Goal: Task Accomplishment & Management: Manage account settings

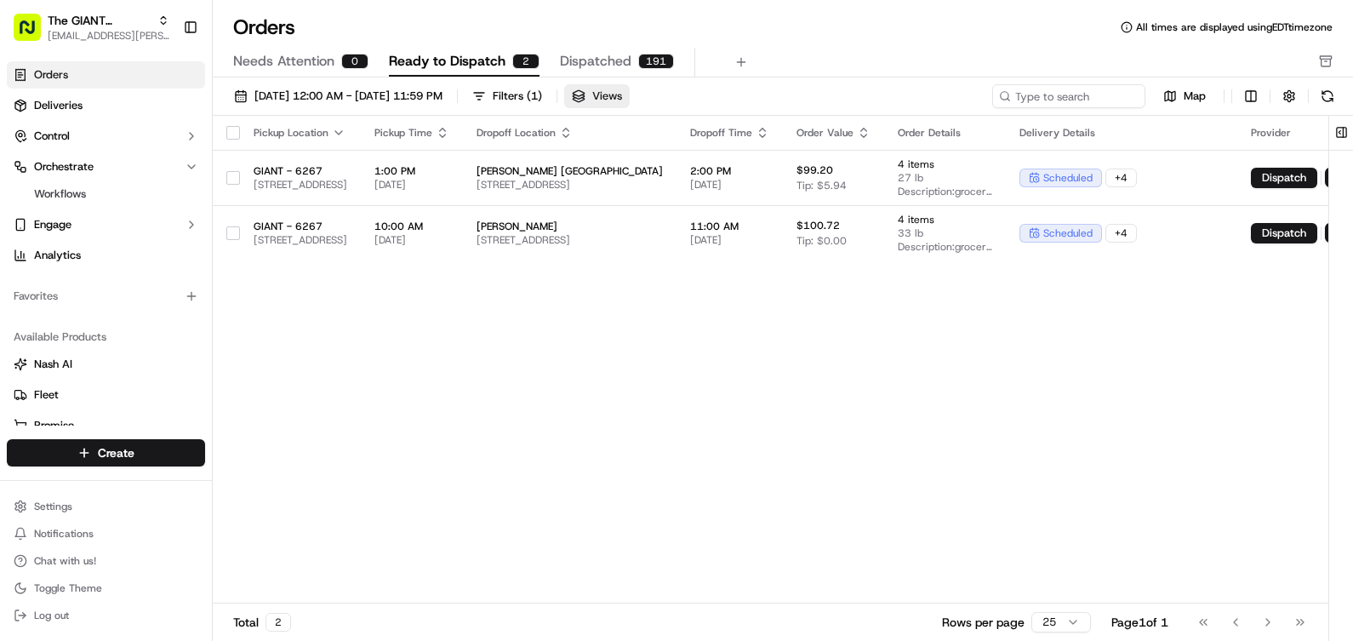
click at [622, 95] on span "Views" at bounding box center [607, 95] width 30 height 15
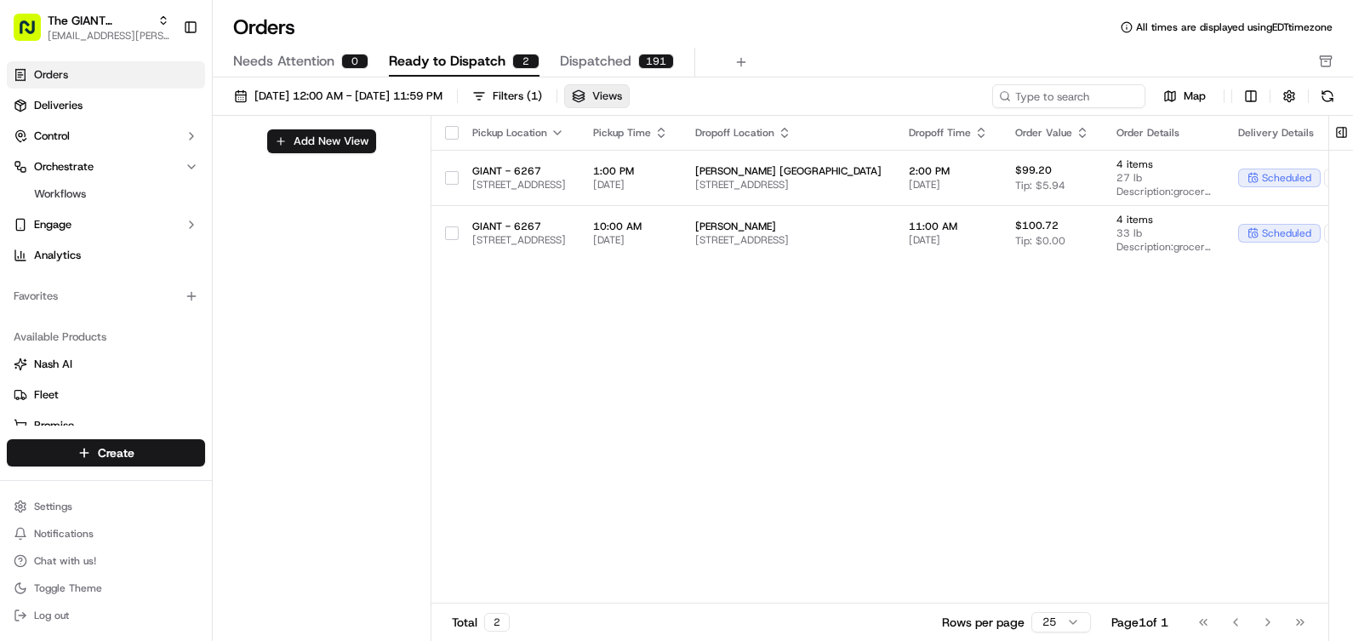
click at [622, 95] on span "Views" at bounding box center [607, 95] width 30 height 15
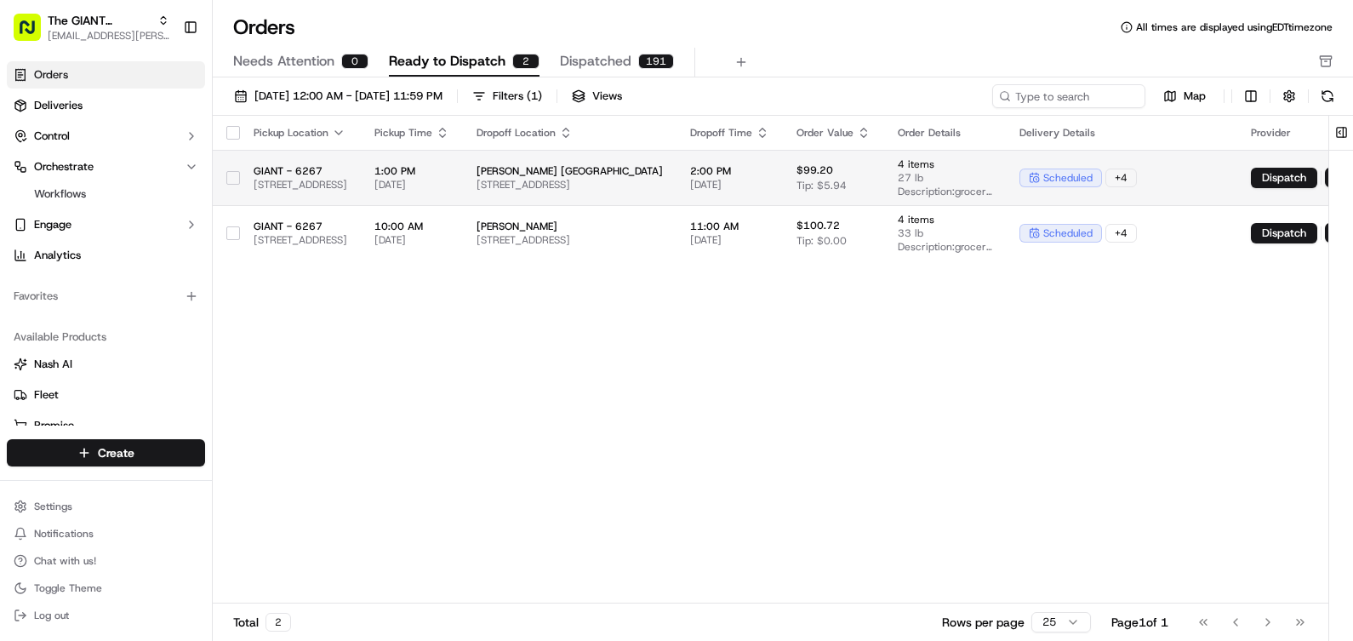
click at [676, 194] on td "[PERSON_NAME] [GEOGRAPHIC_DATA] [STREET_ADDRESS]" at bounding box center [570, 177] width 214 height 55
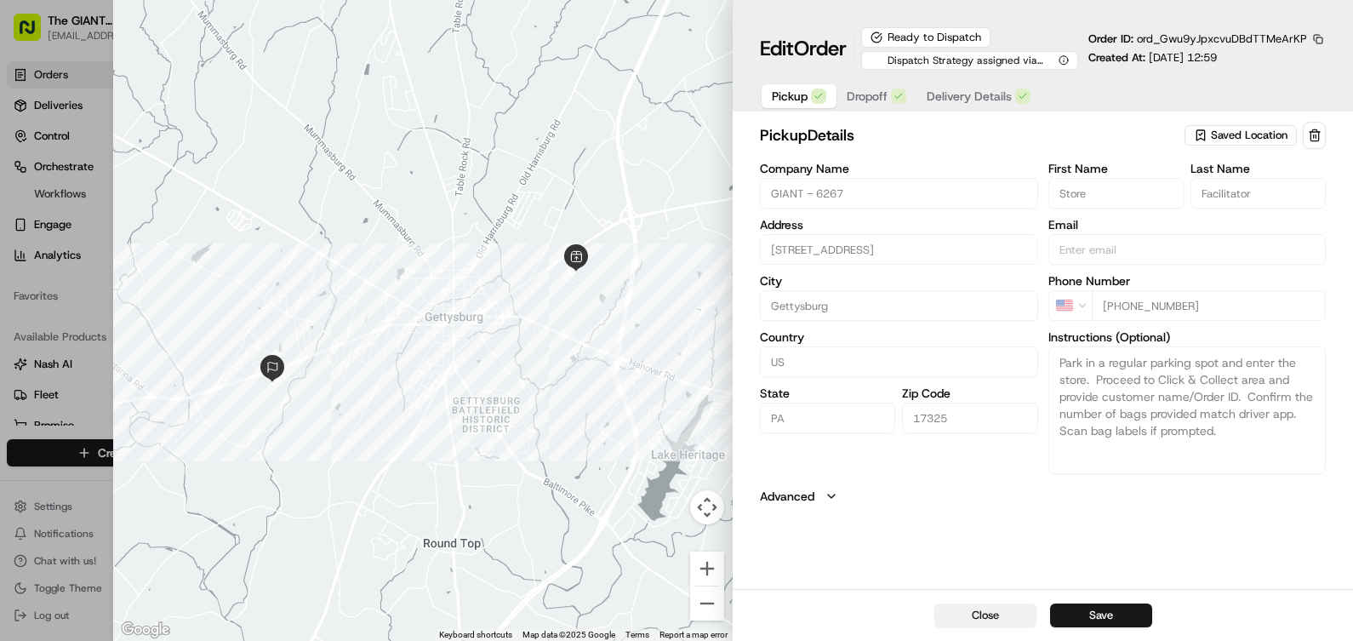
click at [990, 609] on button "Close" at bounding box center [985, 615] width 102 height 24
type input "+1"
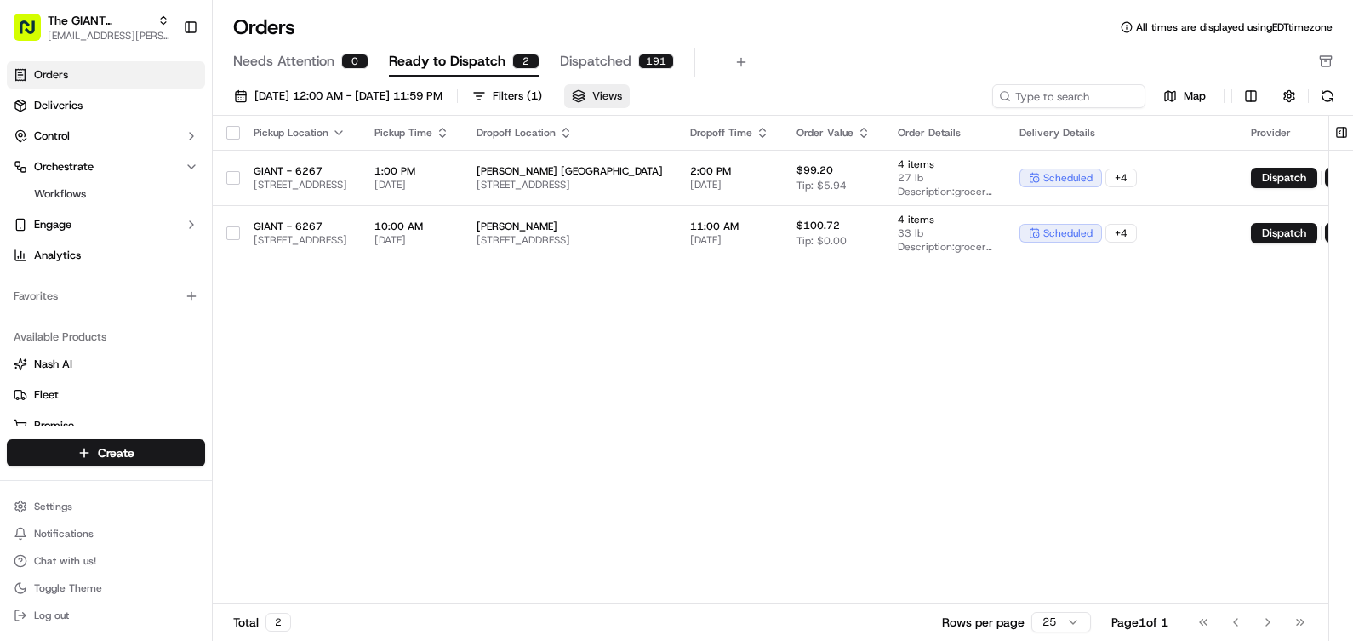
click at [622, 96] on span "Views" at bounding box center [607, 95] width 30 height 15
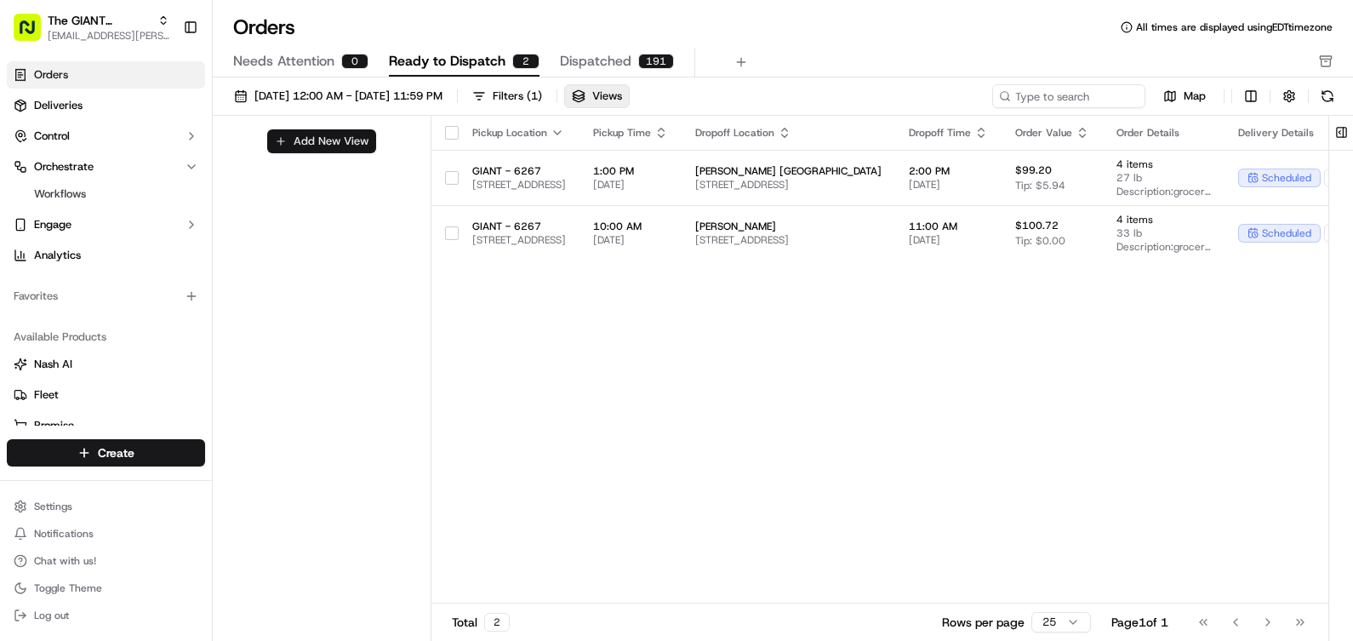
click at [277, 144] on button "Add New View" at bounding box center [321, 141] width 109 height 24
click at [288, 148] on input at bounding box center [292, 147] width 134 height 24
type input "Gettysburg"
click at [368, 143] on button "submit" at bounding box center [373, 147] width 21 height 21
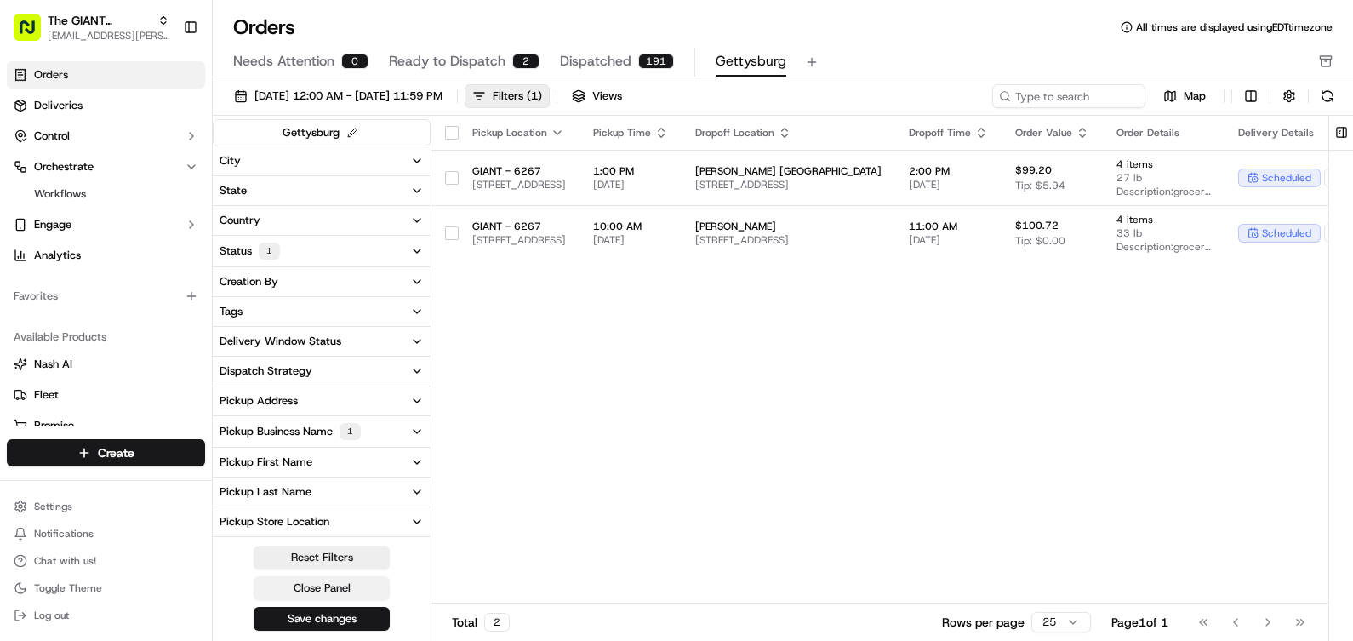
click at [333, 596] on button "Close Panel" at bounding box center [322, 588] width 136 height 24
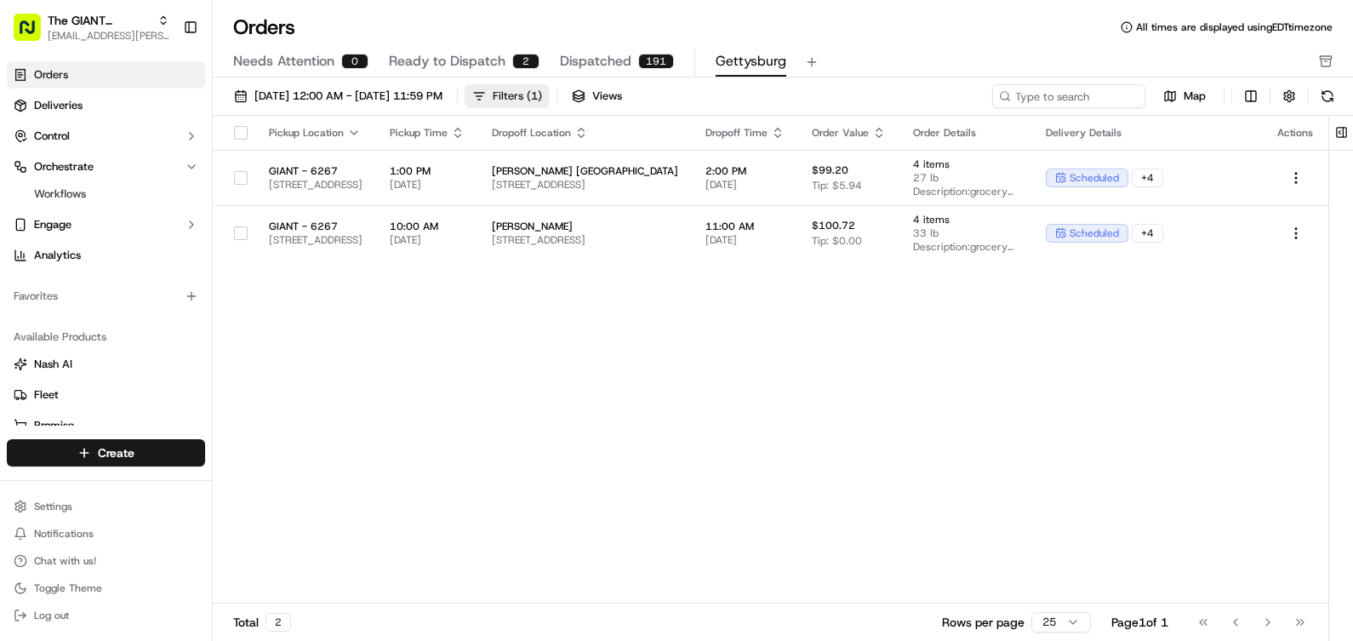
click at [542, 94] on div "Filters ( 1 )" at bounding box center [517, 95] width 49 height 15
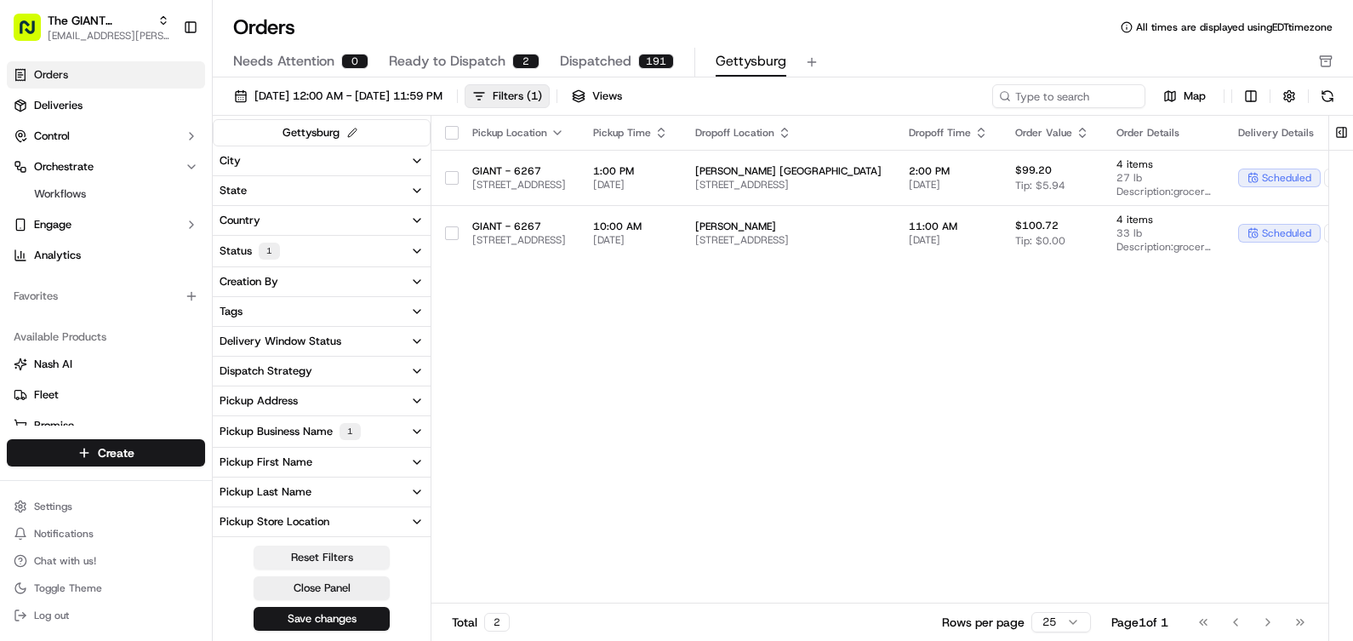
click at [344, 559] on button "Reset Filters" at bounding box center [322, 557] width 136 height 24
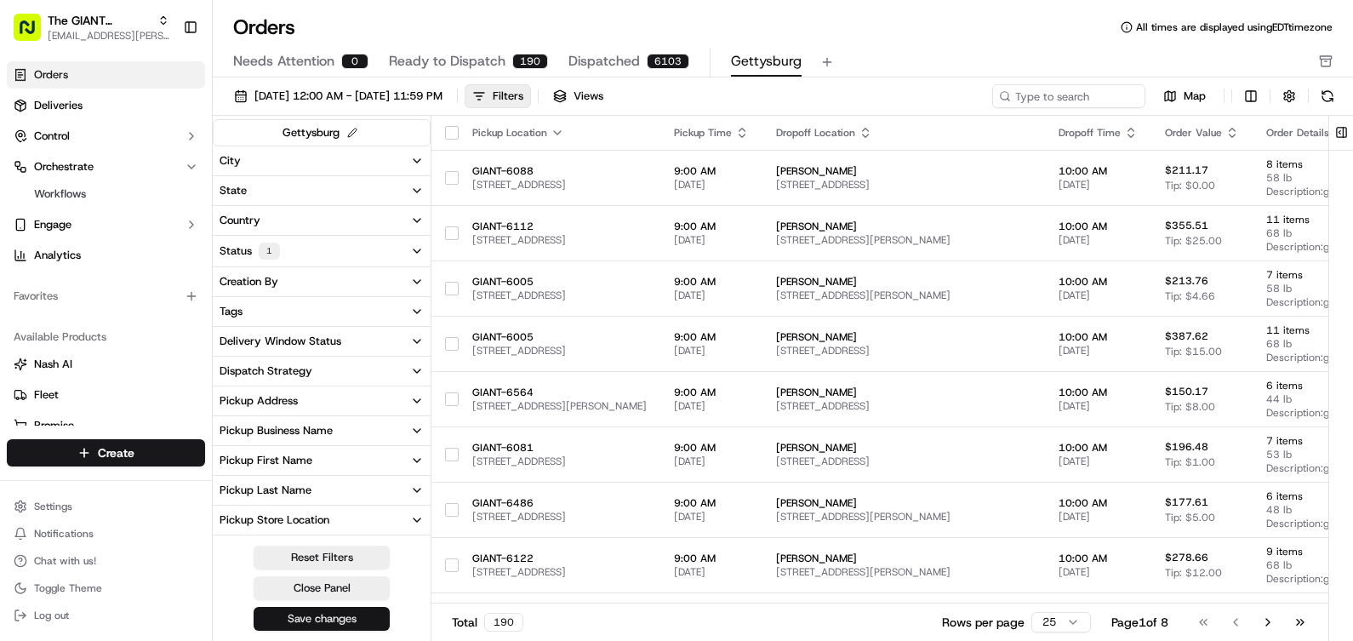
click at [332, 622] on button "Save changes" at bounding box center [322, 619] width 136 height 24
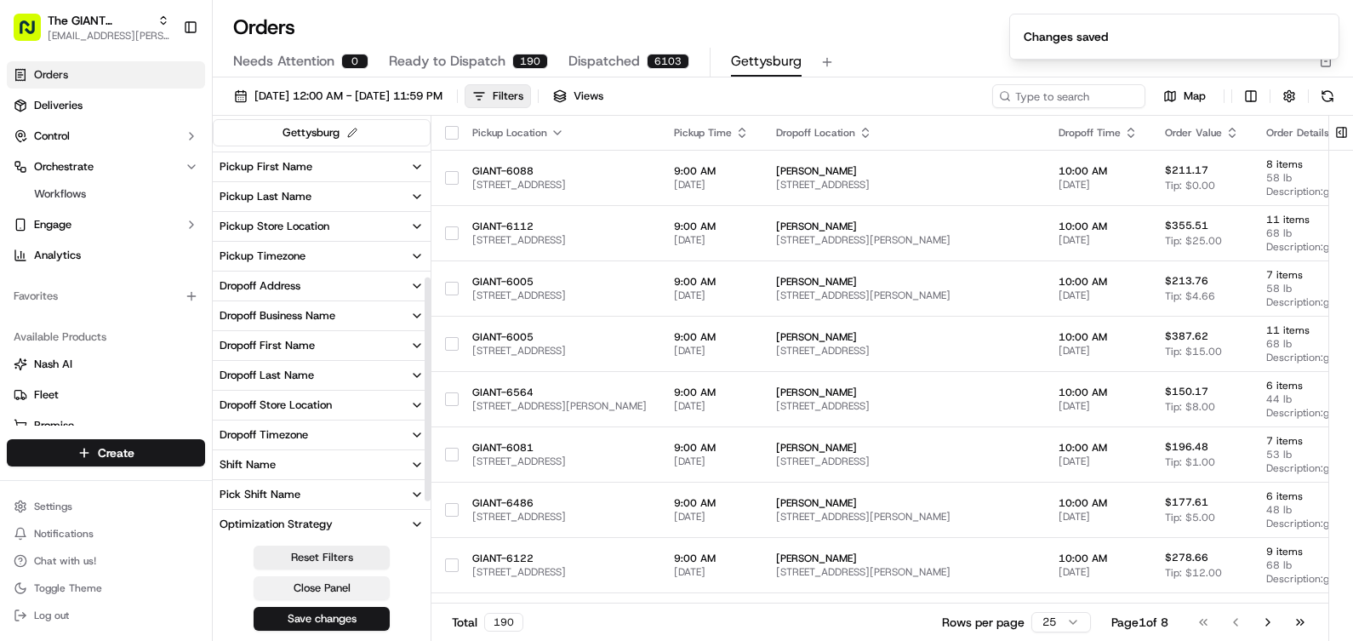
scroll to position [294, 0]
click at [326, 586] on button "Close Panel" at bounding box center [322, 588] width 136 height 24
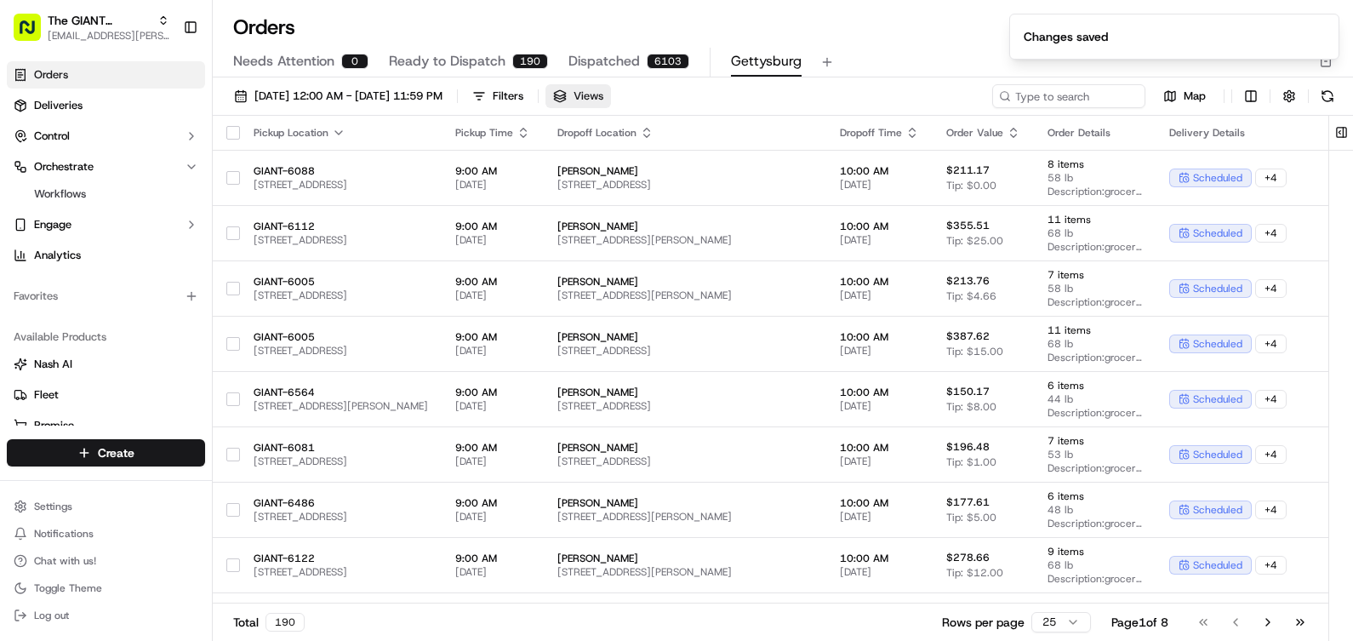
click at [611, 88] on button "Views" at bounding box center [578, 96] width 66 height 24
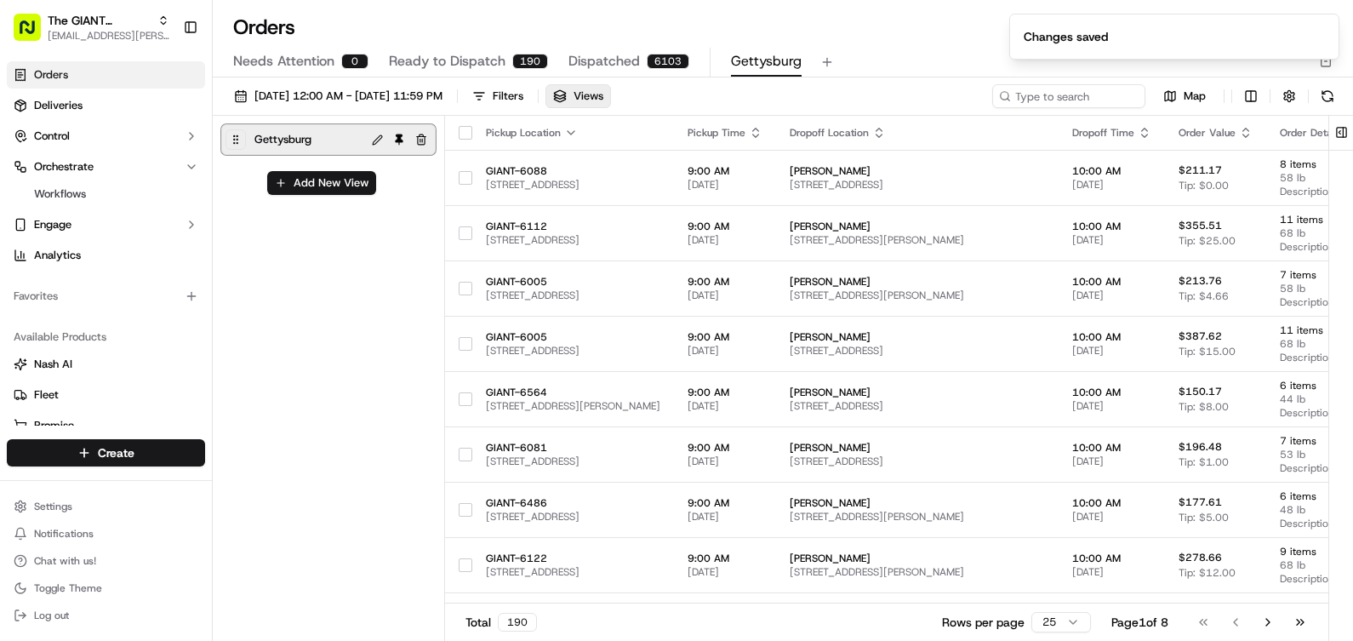
click at [299, 132] on span "Gettysburg" at bounding box center [282, 140] width 57 height 24
click at [421, 140] on button "button" at bounding box center [421, 139] width 20 height 20
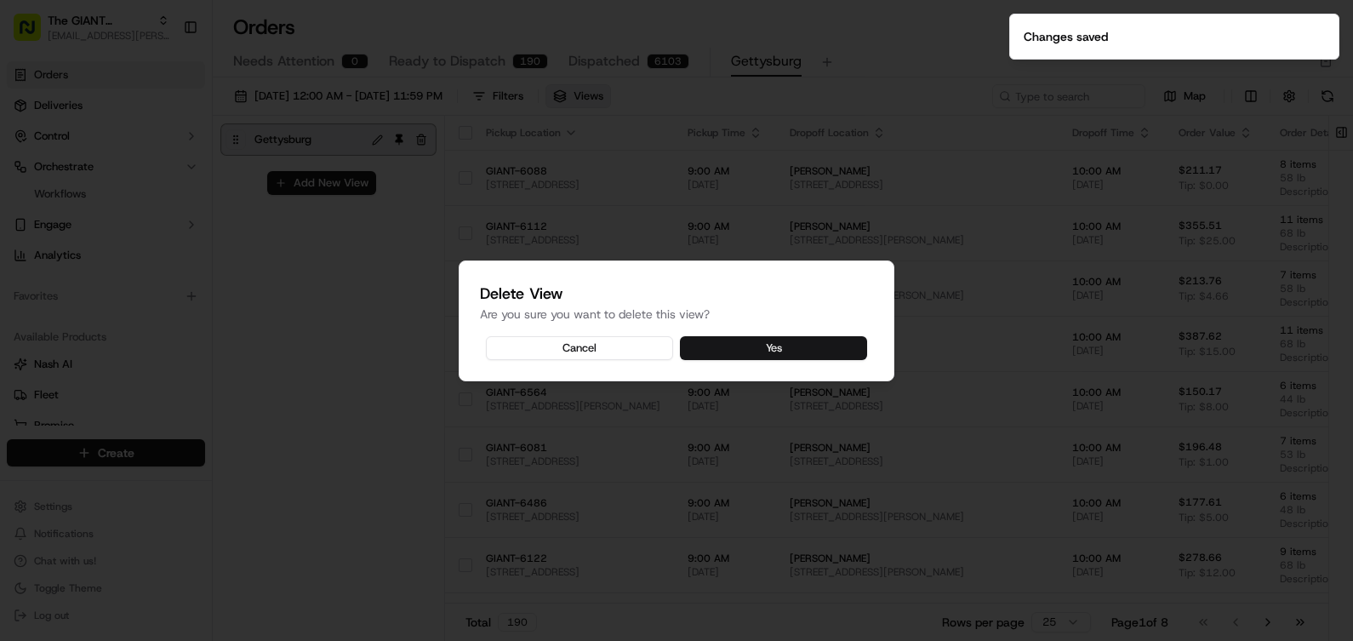
click at [766, 357] on button "Yes" at bounding box center [773, 348] width 187 height 24
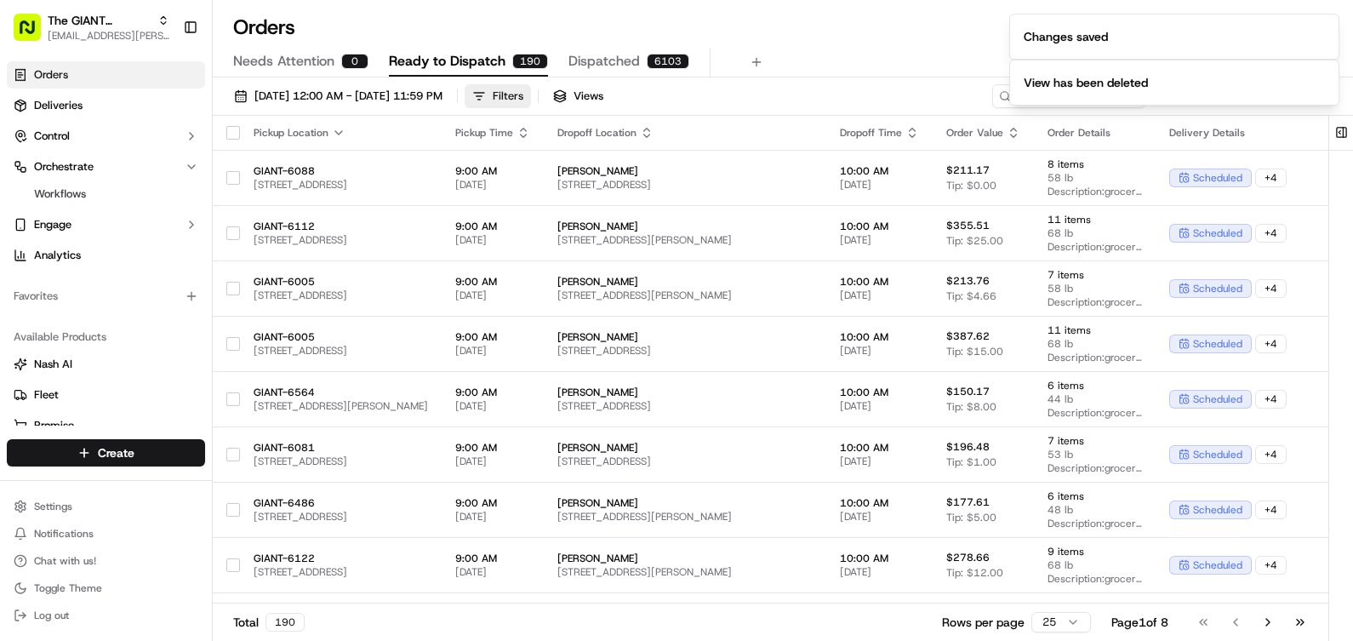
click at [523, 96] on div "Filters" at bounding box center [508, 95] width 31 height 15
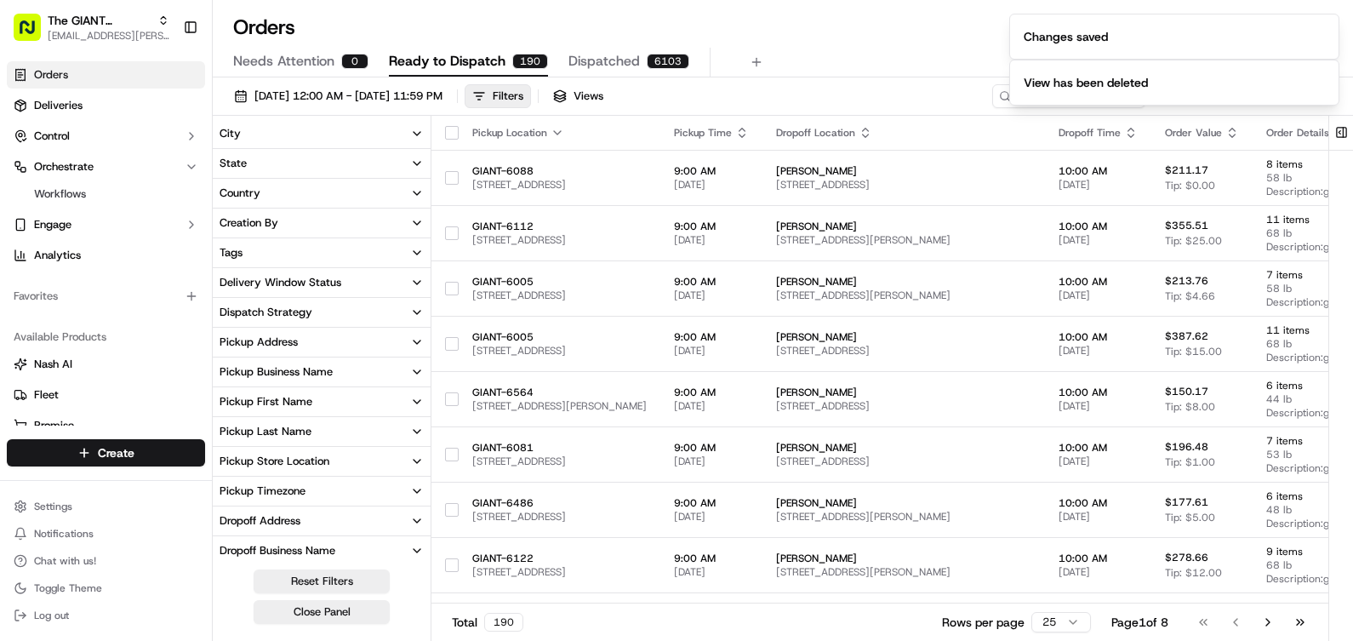
click at [328, 343] on button "Pickup Address" at bounding box center [322, 342] width 218 height 29
click at [309, 380] on input at bounding box center [332, 372] width 184 height 24
type input "g"
type input "G"
click at [328, 518] on div "Pickup Store Location" at bounding box center [275, 522] width 110 height 15
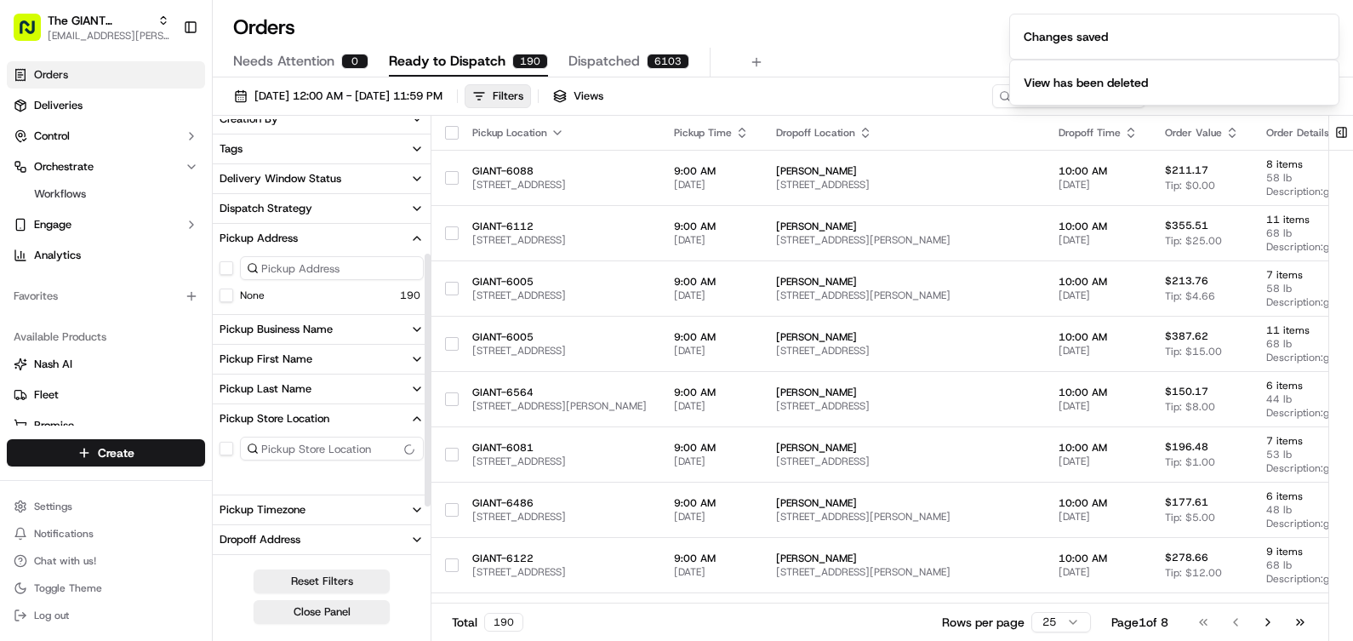
scroll to position [255, 0]
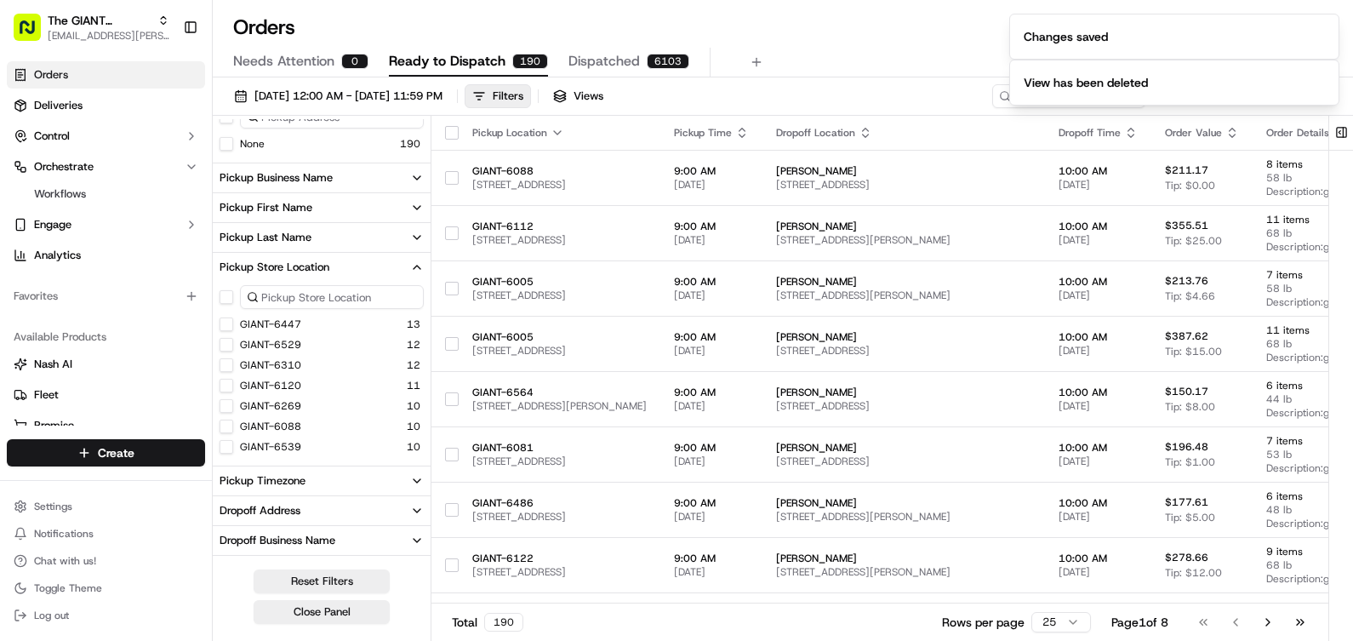
click at [313, 305] on input at bounding box center [332, 297] width 184 height 24
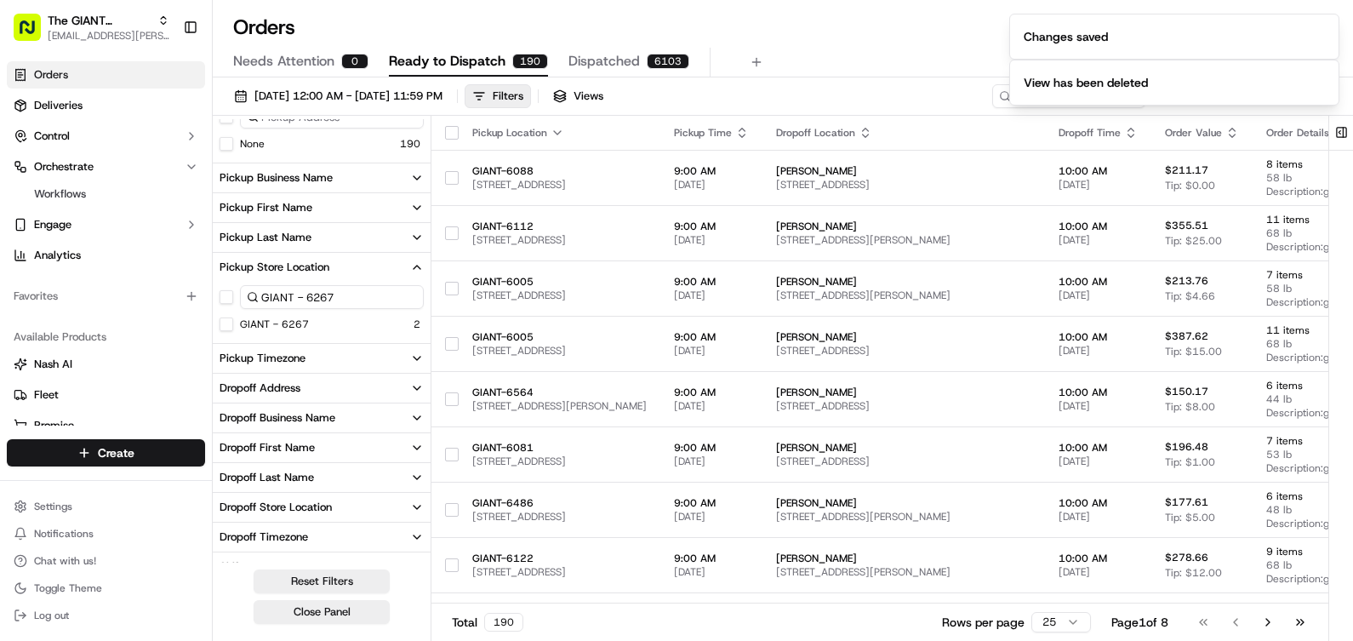
type input "GIANT - 6267"
click at [228, 328] on button "GIANT - 6267" at bounding box center [227, 324] width 14 height 14
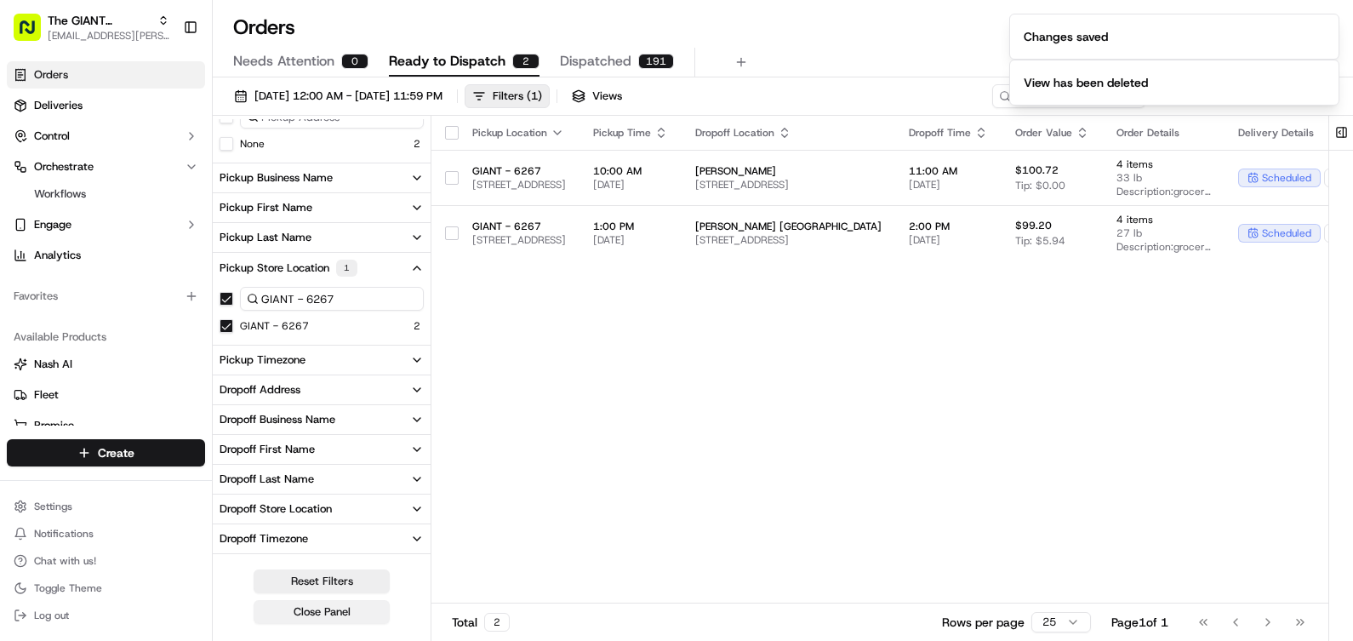
click at [369, 617] on button "Close Panel" at bounding box center [322, 612] width 136 height 24
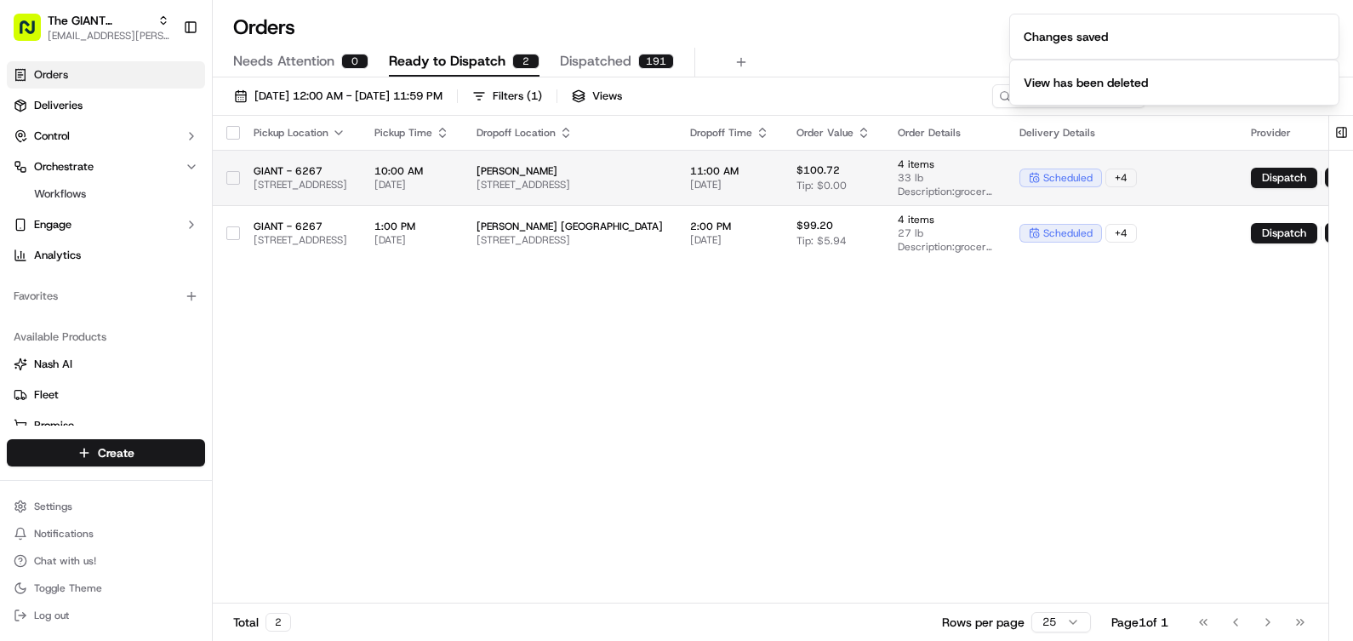
click at [341, 176] on span "GIANT - 6267" at bounding box center [301, 171] width 94 height 14
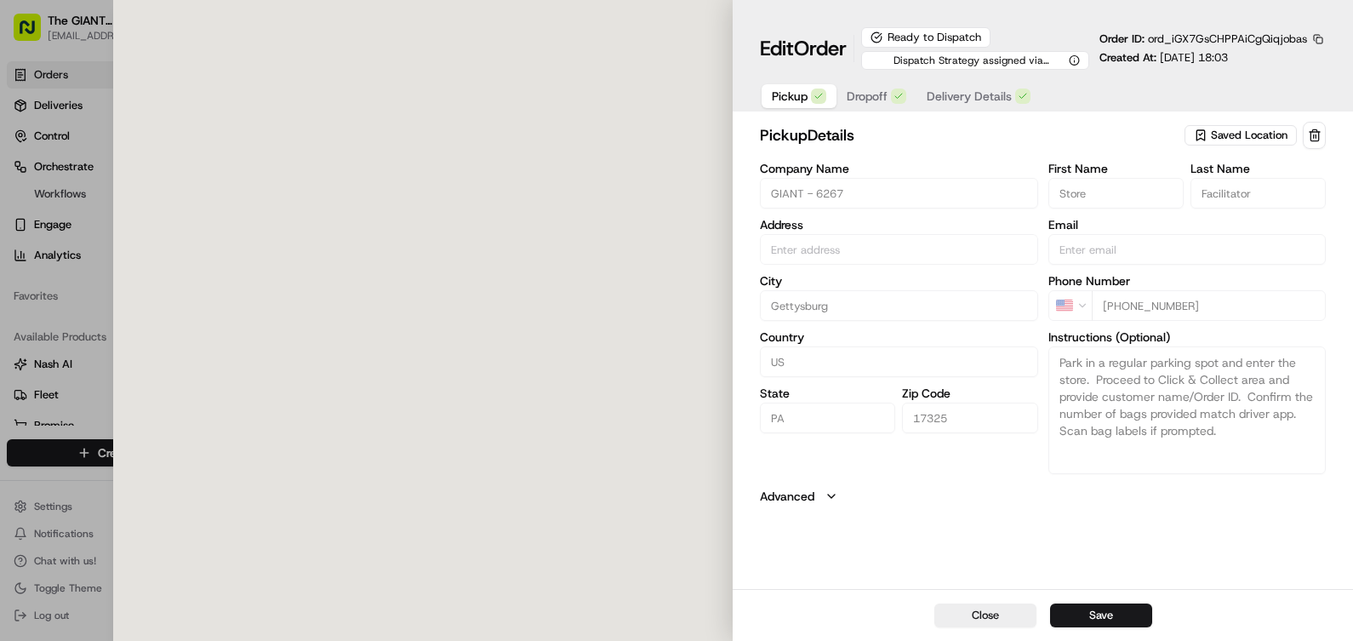
type input "[STREET_ADDRESS]"
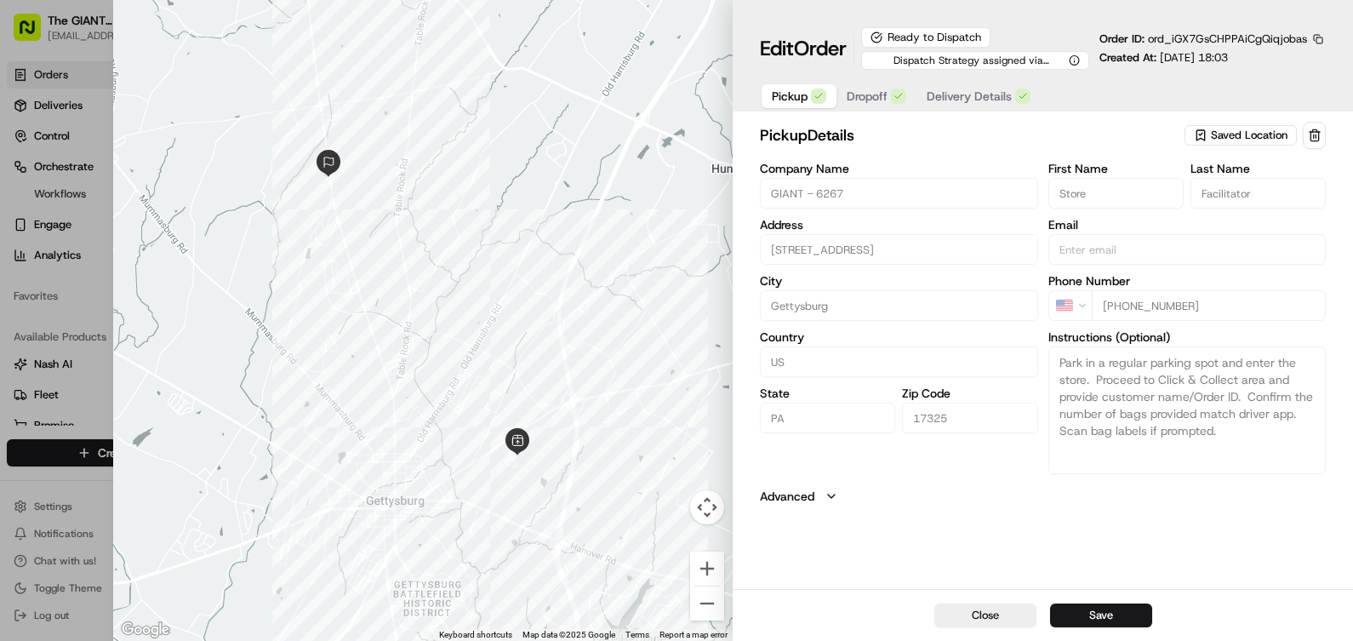
click at [811, 500] on label "Advanced" at bounding box center [787, 496] width 54 height 17
click at [813, 499] on label "Advanced" at bounding box center [787, 496] width 54 height 17
click at [962, 608] on button "Close" at bounding box center [985, 615] width 102 height 24
type input "+1"
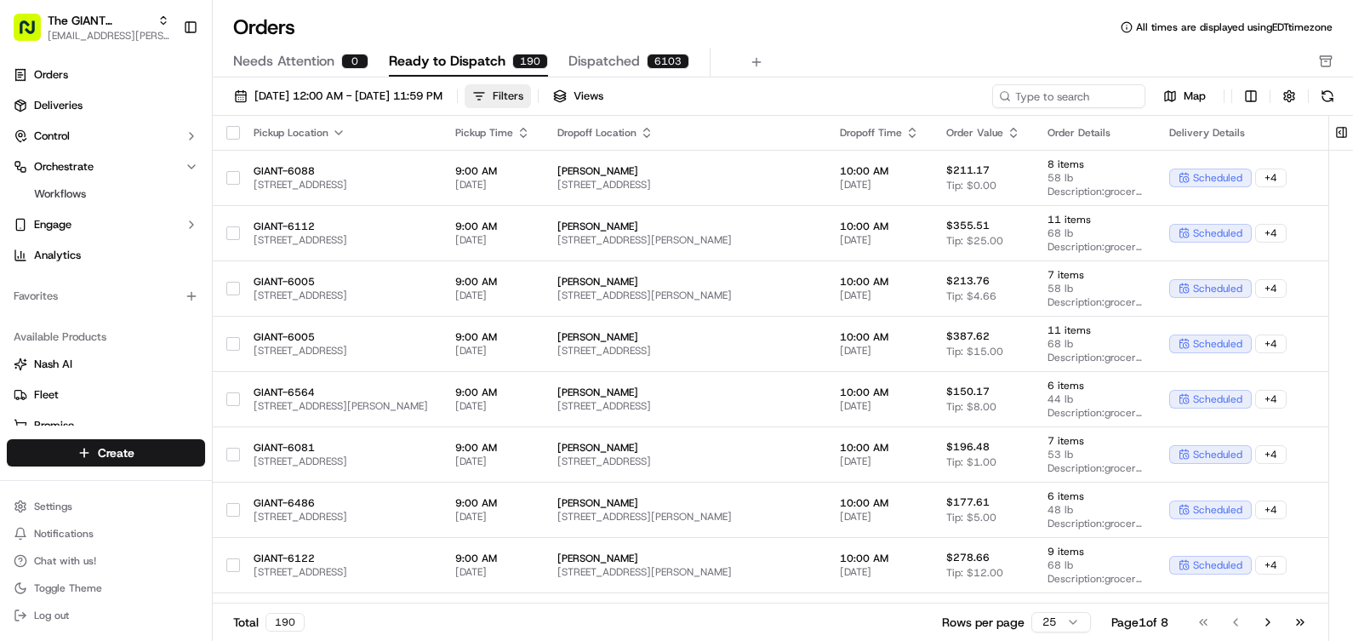
click at [531, 86] on button "Filters" at bounding box center [498, 96] width 66 height 24
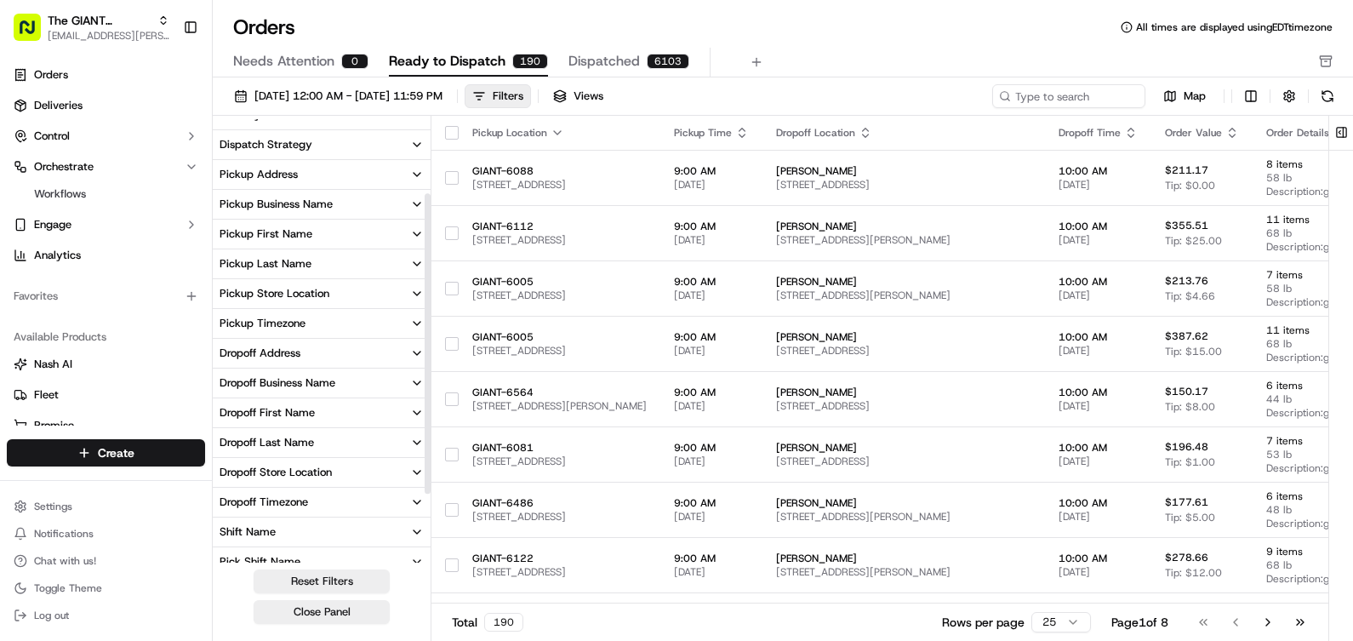
scroll to position [42, 0]
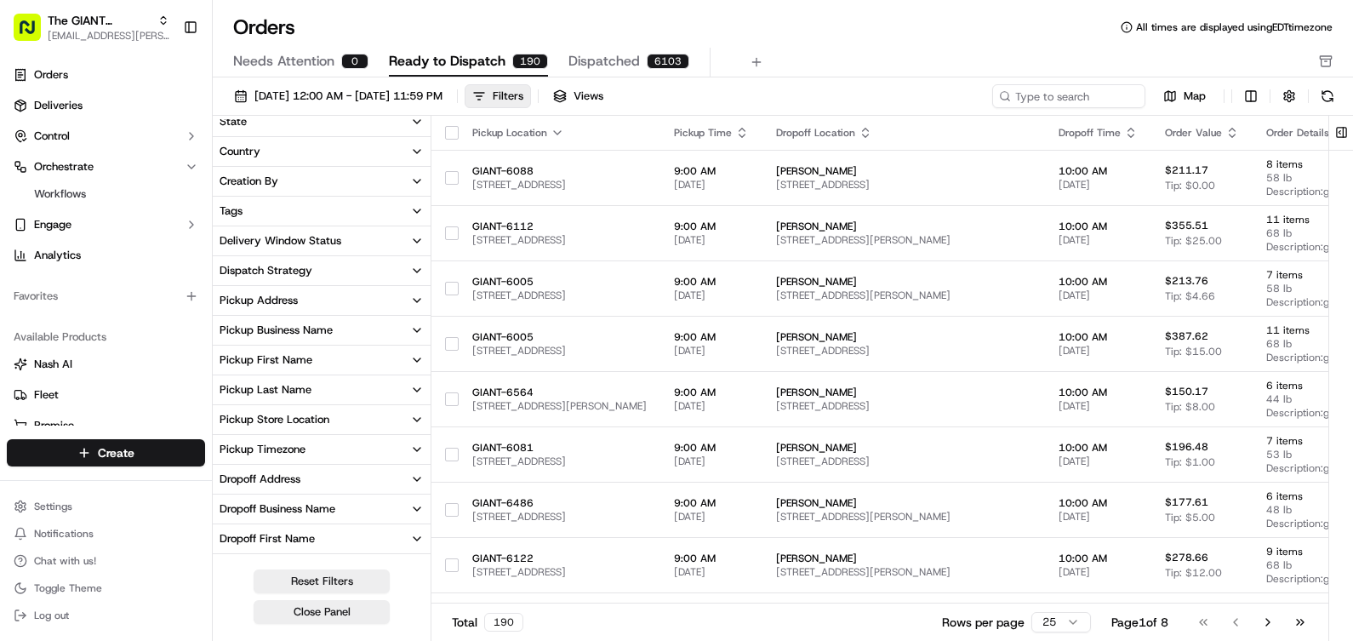
click at [359, 420] on button "Pickup Store Location" at bounding box center [322, 419] width 218 height 29
click at [341, 452] on input at bounding box center [332, 449] width 184 height 24
type input "267"
click at [220, 477] on button "GIANT - 6267" at bounding box center [227, 477] width 14 height 14
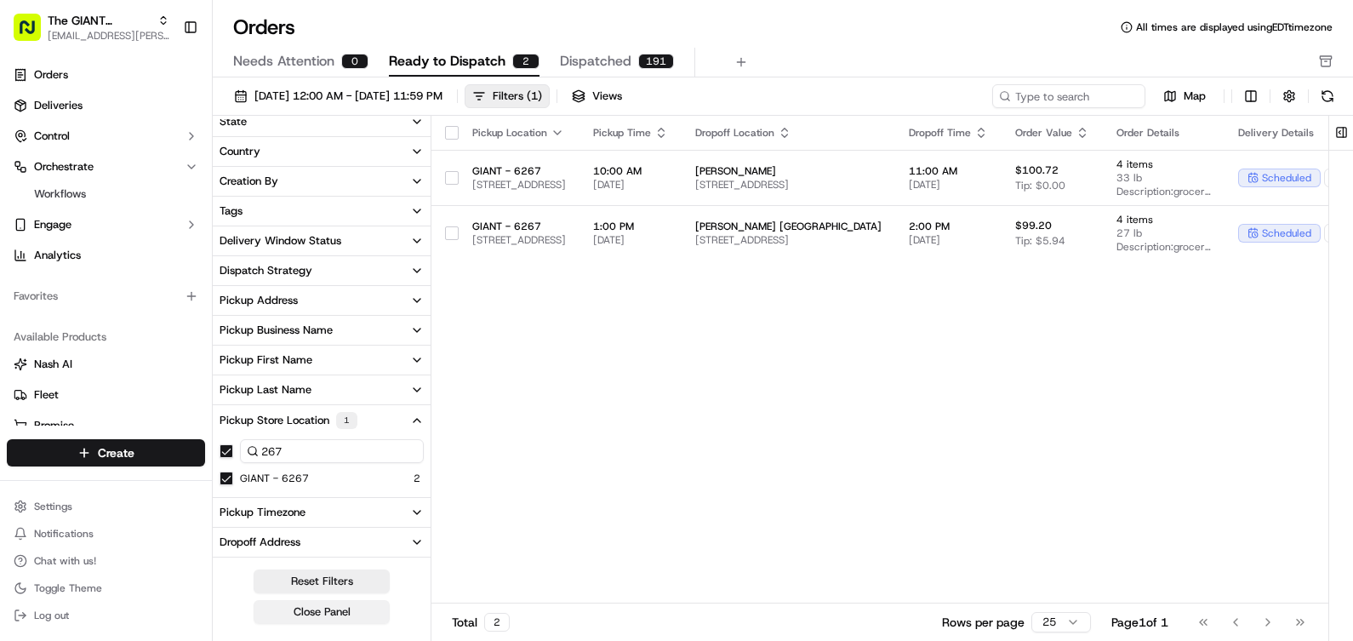
click at [351, 610] on button "Close Panel" at bounding box center [322, 612] width 136 height 24
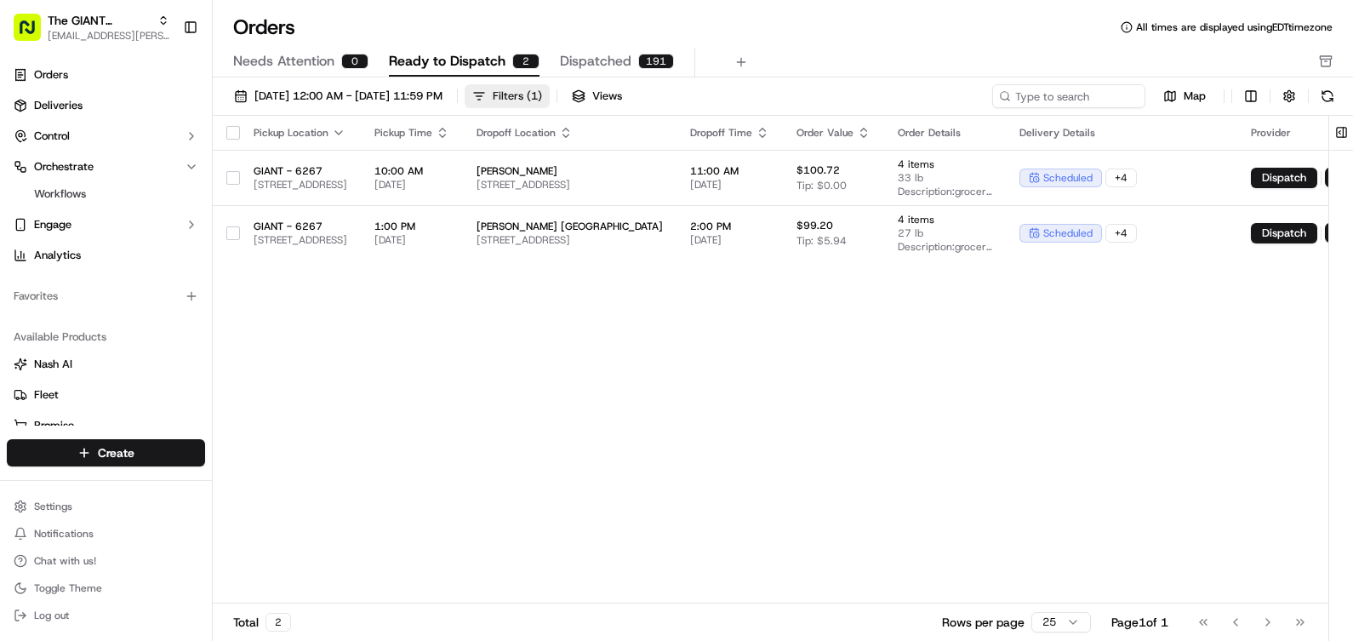
click at [550, 98] on button "Filters ( 1 )" at bounding box center [507, 96] width 85 height 24
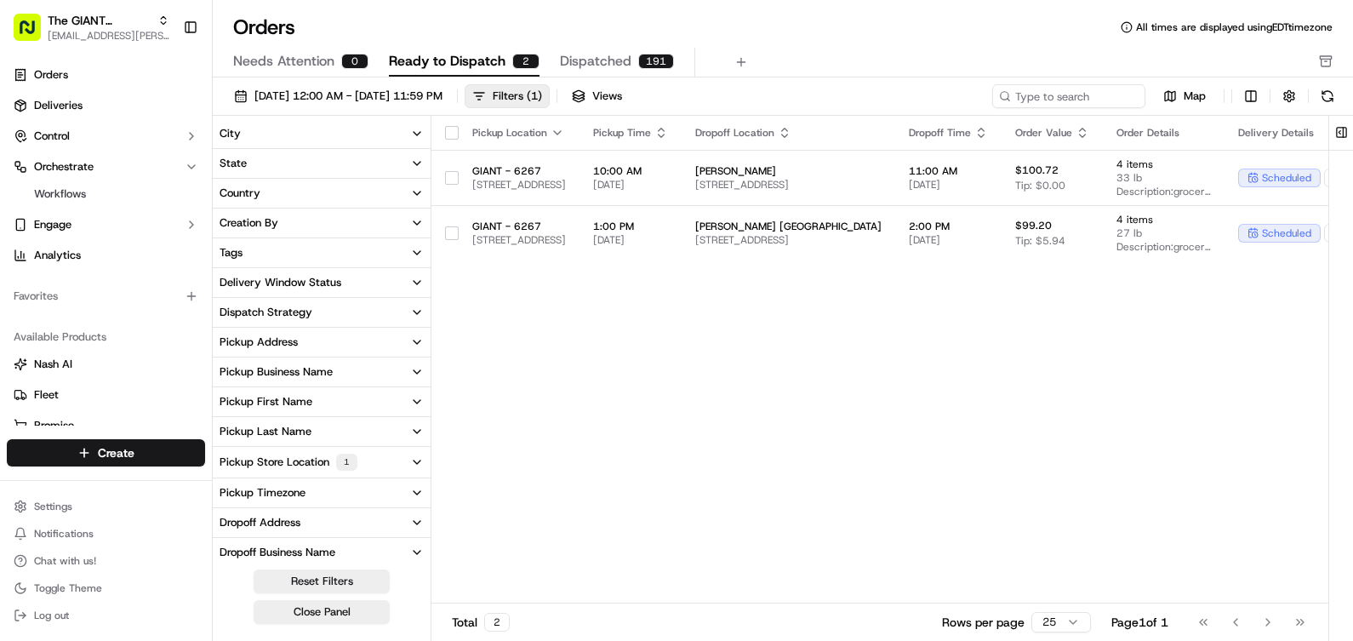
click at [367, 462] on button "Pickup Store Location 1" at bounding box center [322, 462] width 218 height 31
click at [366, 282] on button "Delivery Window Status" at bounding box center [322, 282] width 218 height 29
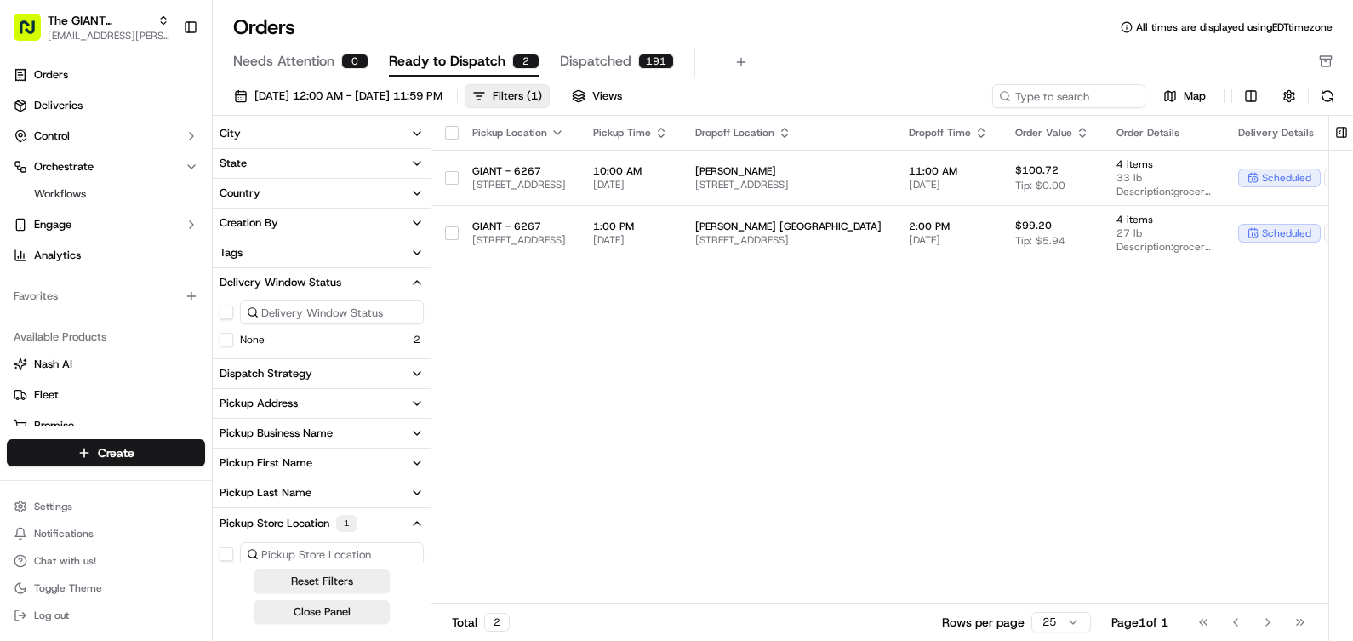
click at [366, 282] on button "Delivery Window Status" at bounding box center [322, 282] width 218 height 29
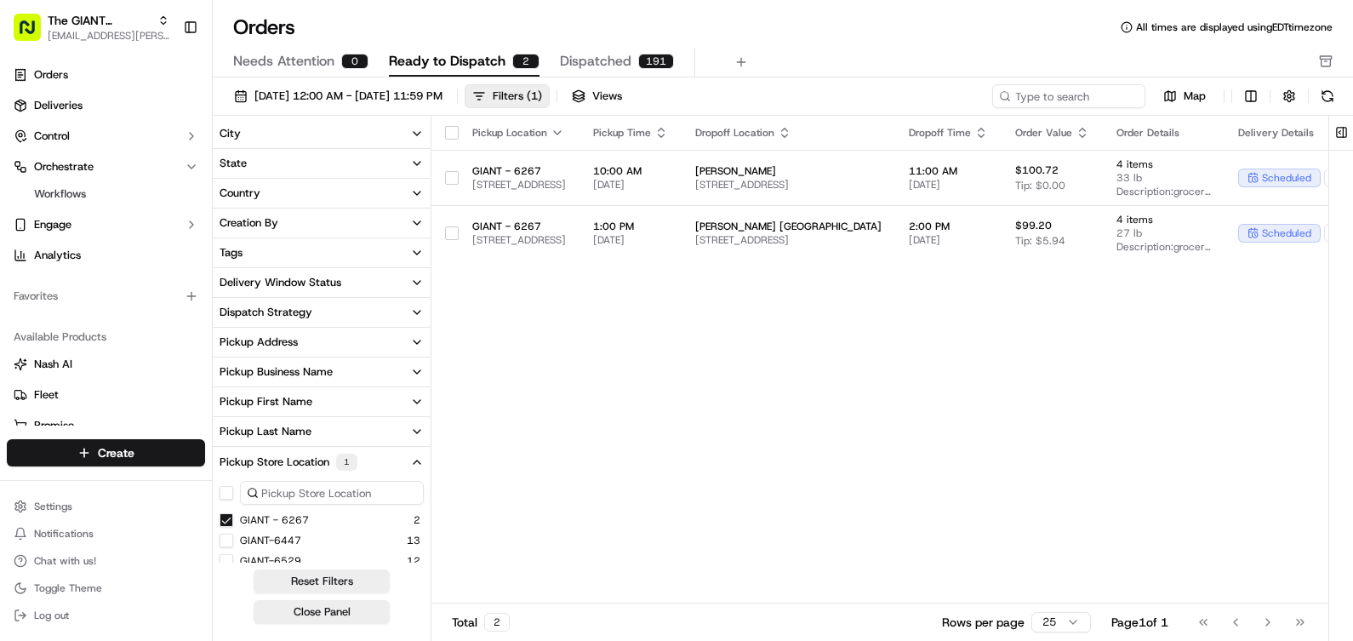
click at [363, 312] on button "Dispatch Strategy" at bounding box center [322, 312] width 218 height 29
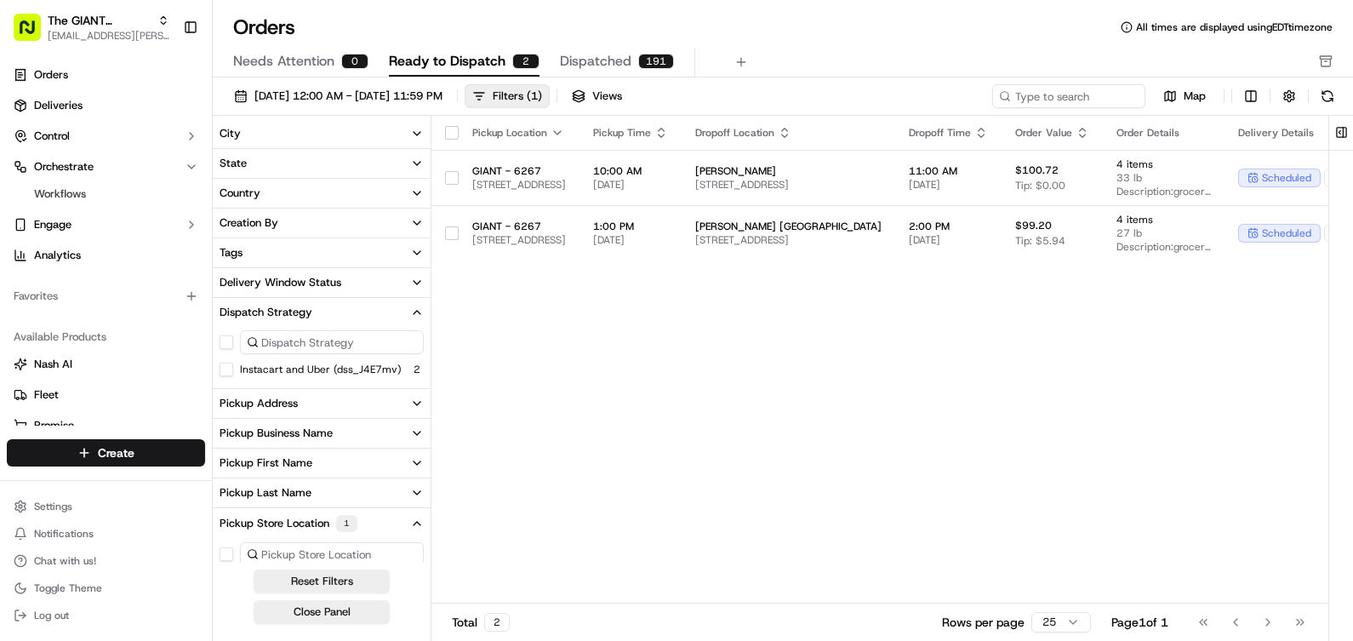
click at [222, 374] on button "Instacart and Uber (dss_J4E7mv)" at bounding box center [227, 369] width 14 height 14
click at [343, 613] on button "Close Panel" at bounding box center [322, 612] width 136 height 24
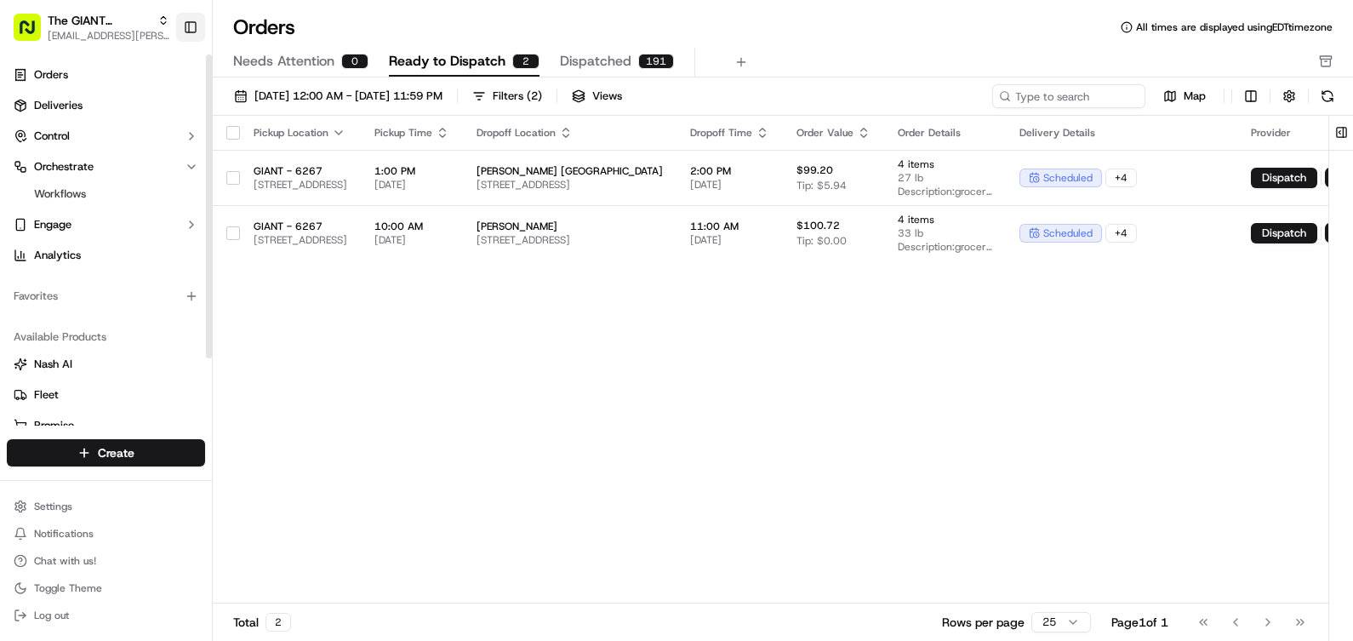
click at [186, 26] on button "Toggle Sidebar" at bounding box center [190, 27] width 29 height 29
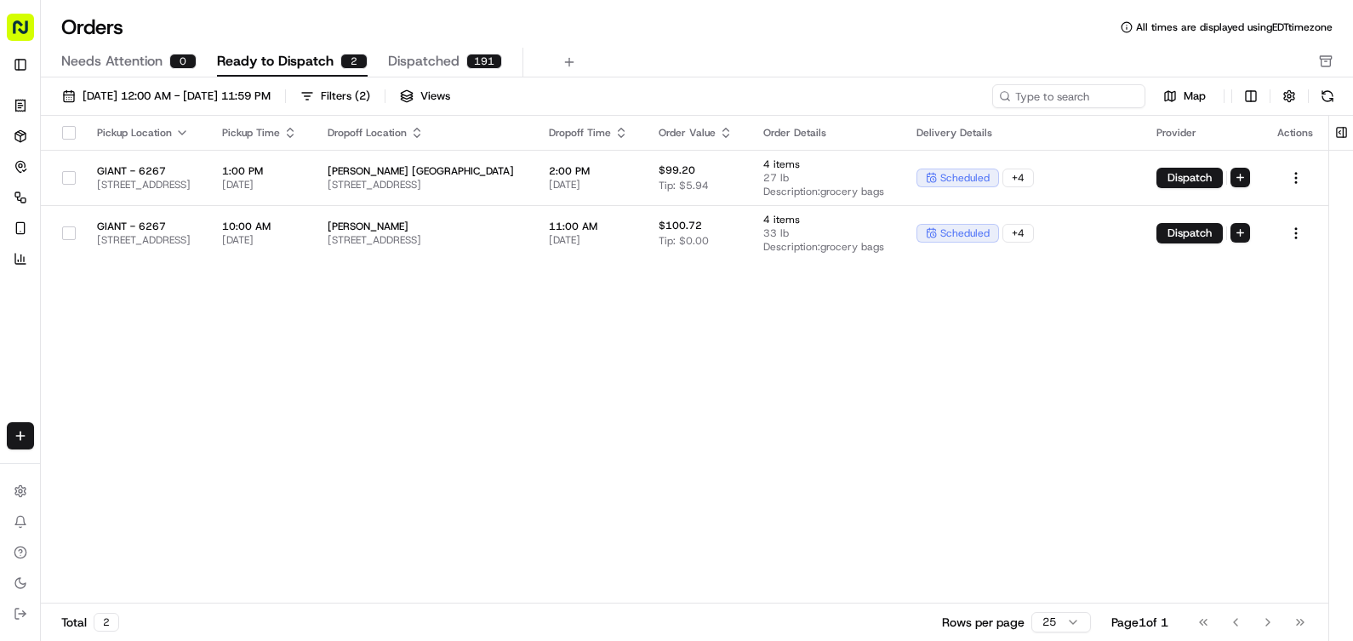
click at [1129, 134] on div "Delivery Details" at bounding box center [1022, 133] width 213 height 14
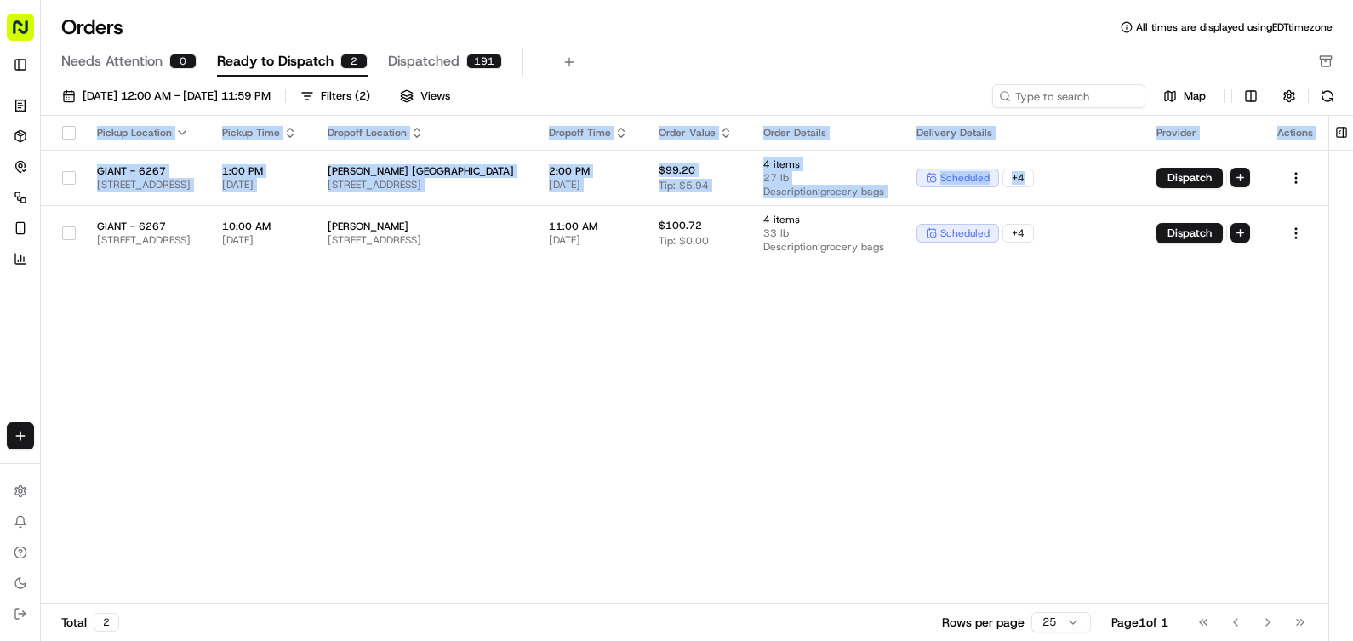
drag, startPoint x: 1200, startPoint y: 186, endPoint x: 920, endPoint y: 455, distance: 388.8
click at [920, 455] on div "Pickup Location Pickup Time Dropoff Location Dropoff Time Order Value Order Det…" at bounding box center [684, 360] width 1287 height 488
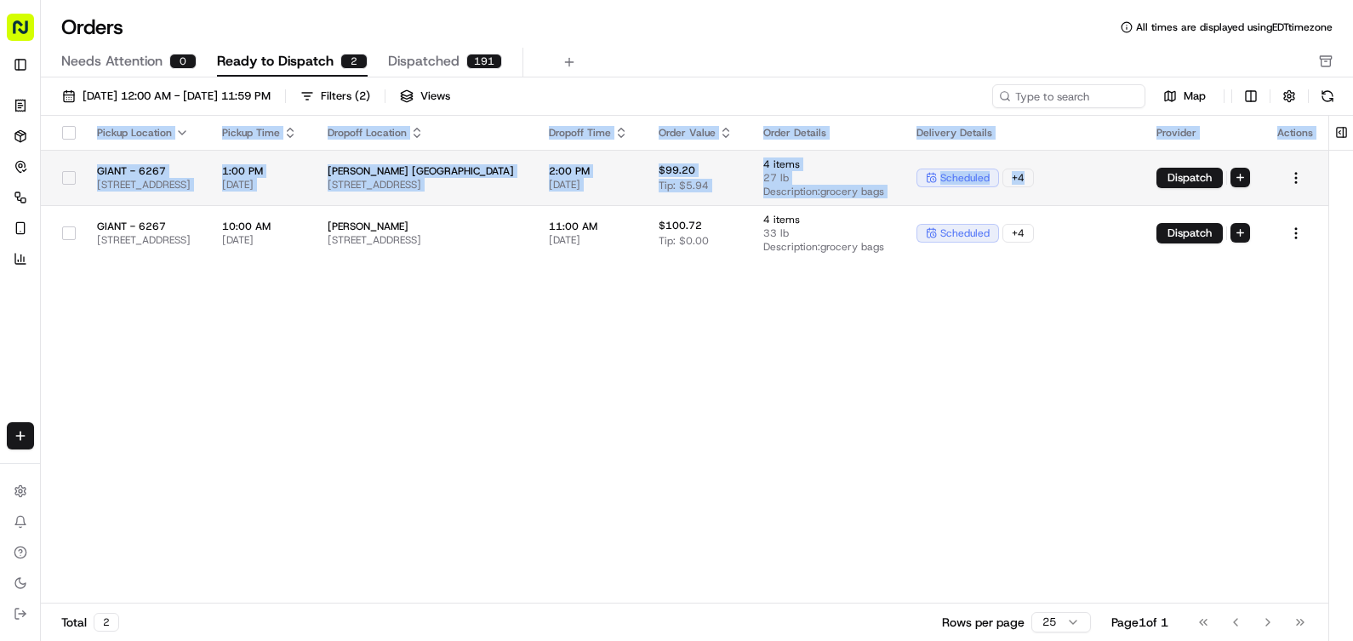
click at [1143, 167] on td "scheduled + 4" at bounding box center [1023, 177] width 240 height 55
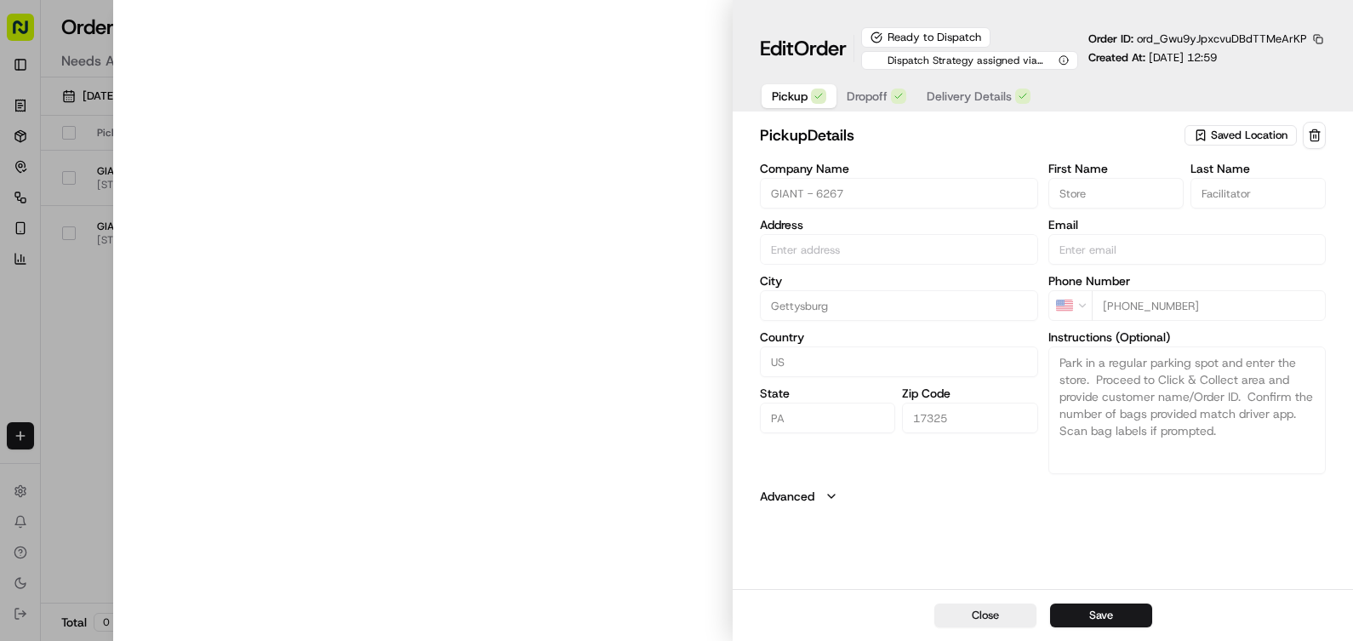
type input "[STREET_ADDRESS]"
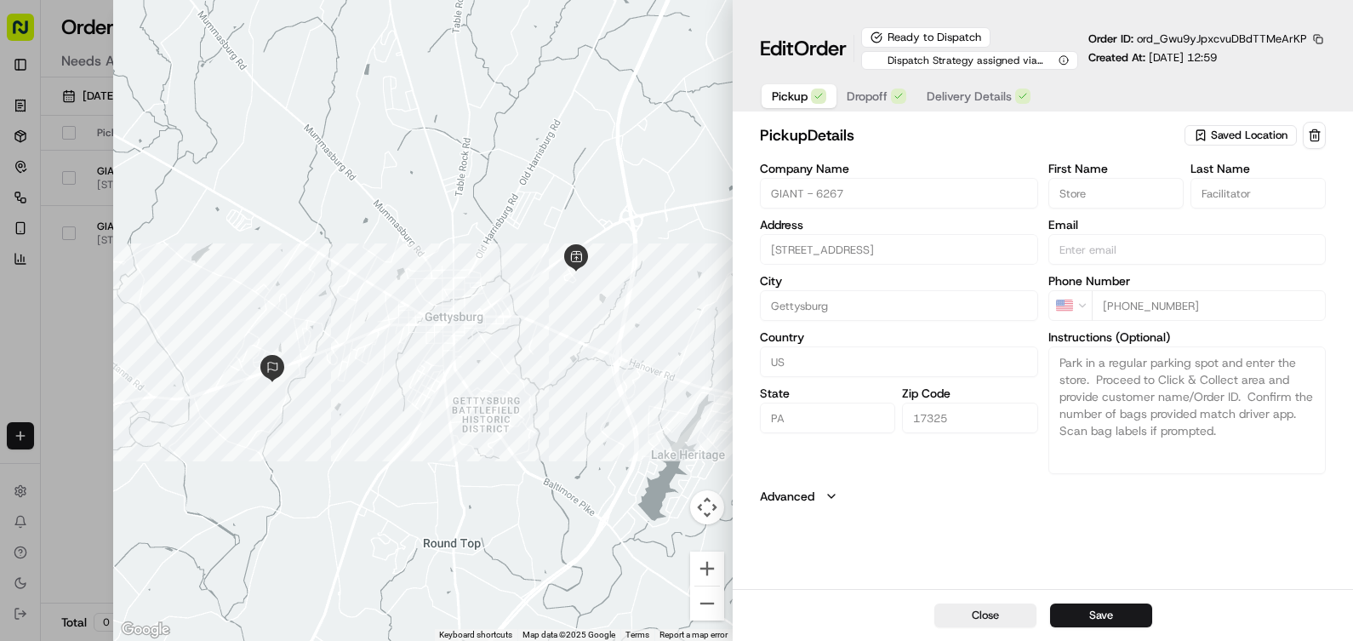
click at [945, 90] on span "Delivery Details" at bounding box center [969, 96] width 85 height 17
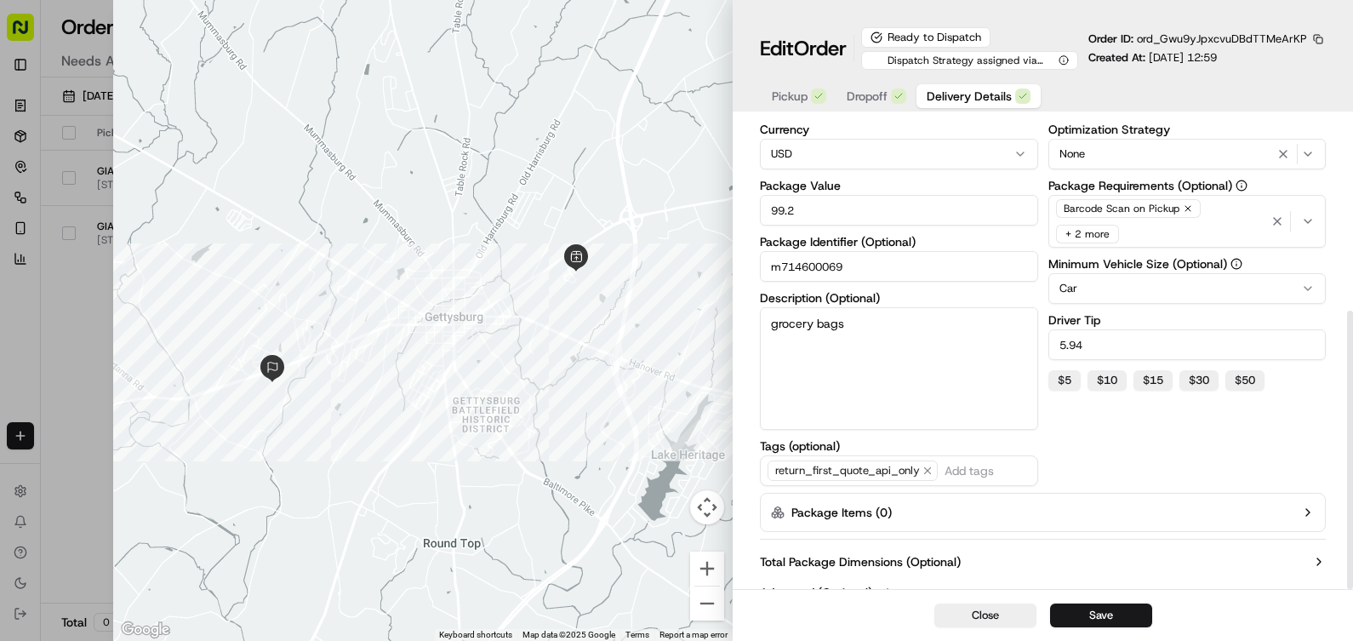
scroll to position [325, 0]
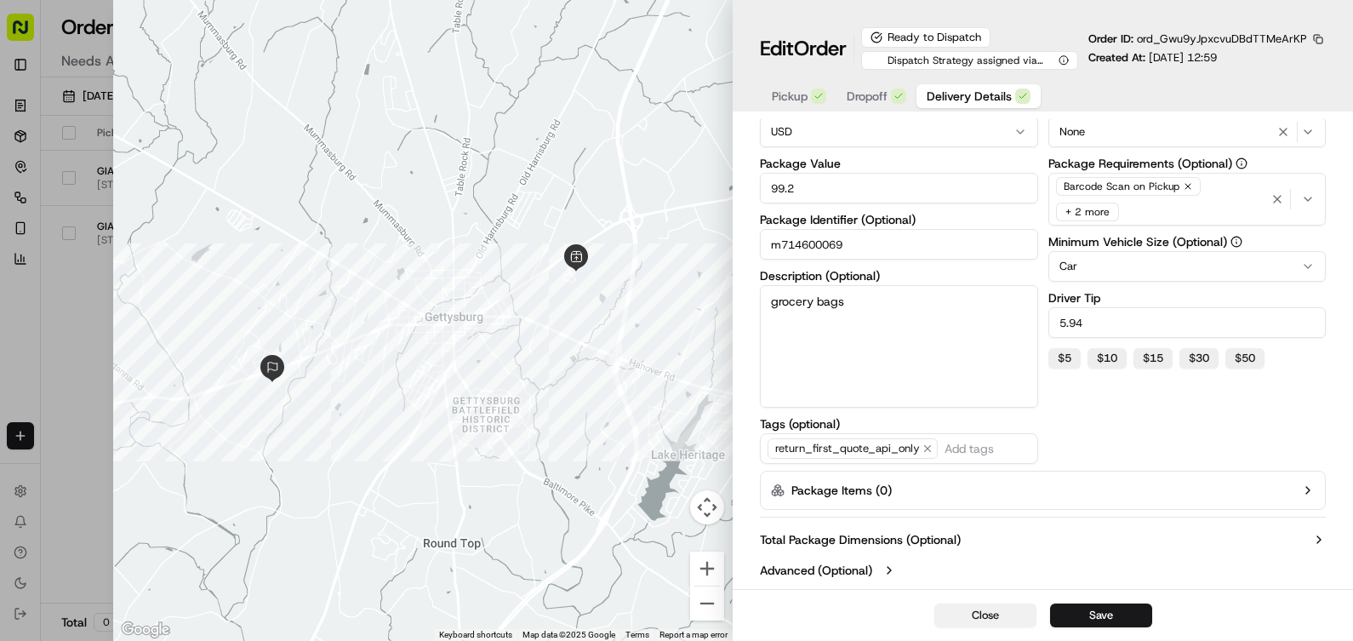
click at [984, 616] on button "Close" at bounding box center [985, 615] width 102 height 24
type input "1"
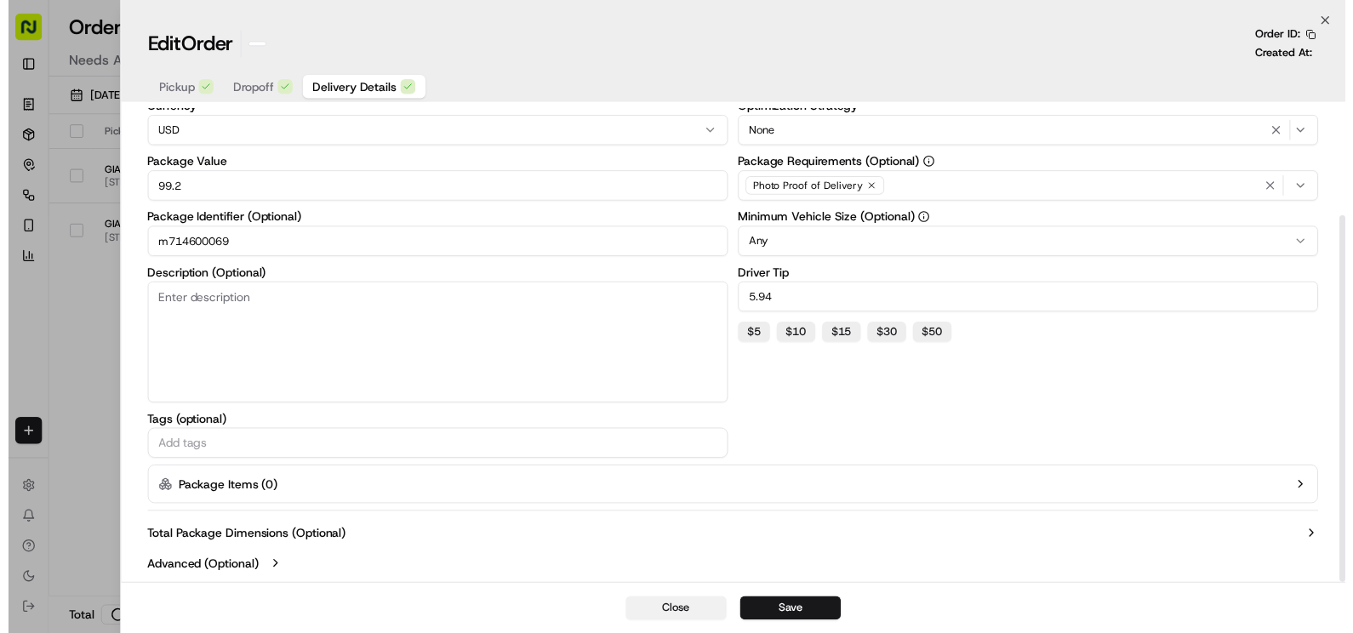
scroll to position [140, 0]
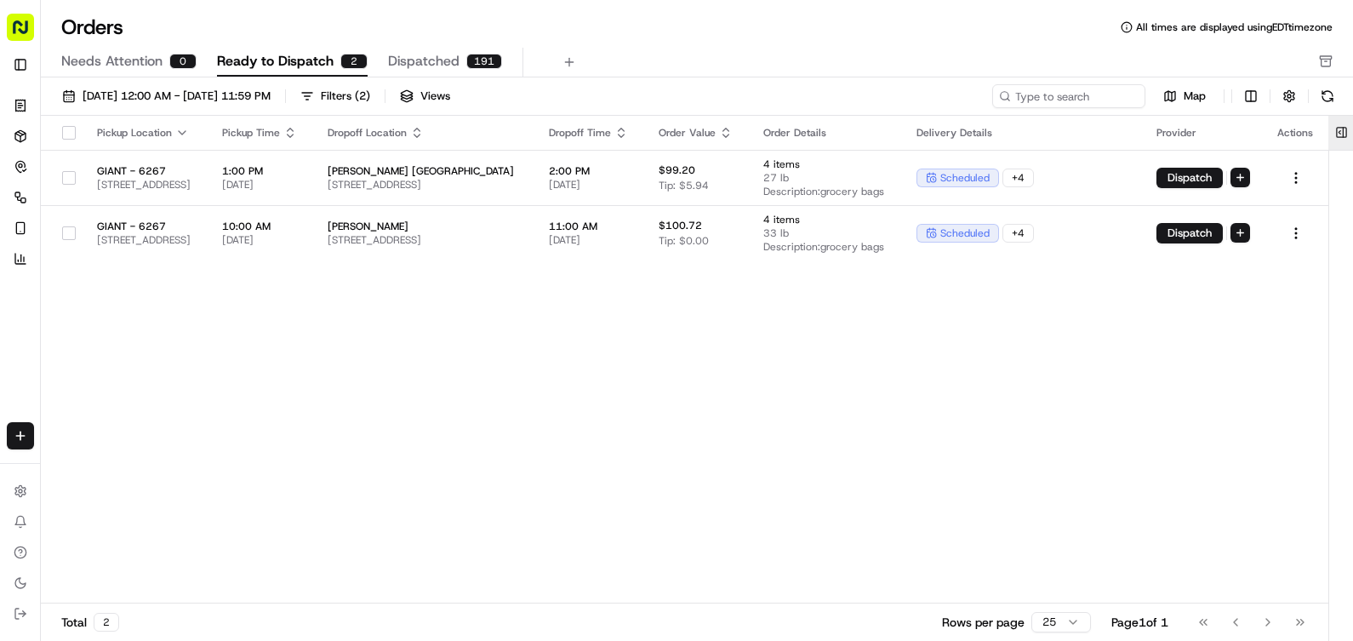
click at [1333, 140] on button at bounding box center [1341, 133] width 28 height 34
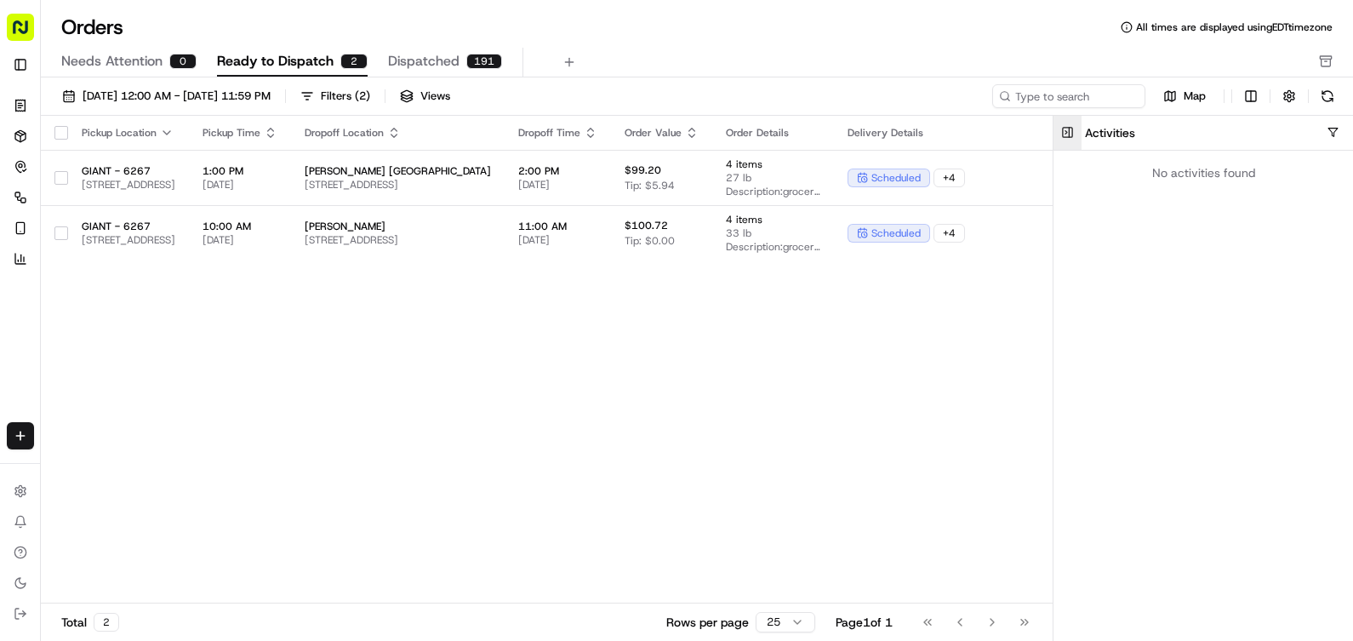
click at [1068, 137] on button at bounding box center [1067, 133] width 28 height 34
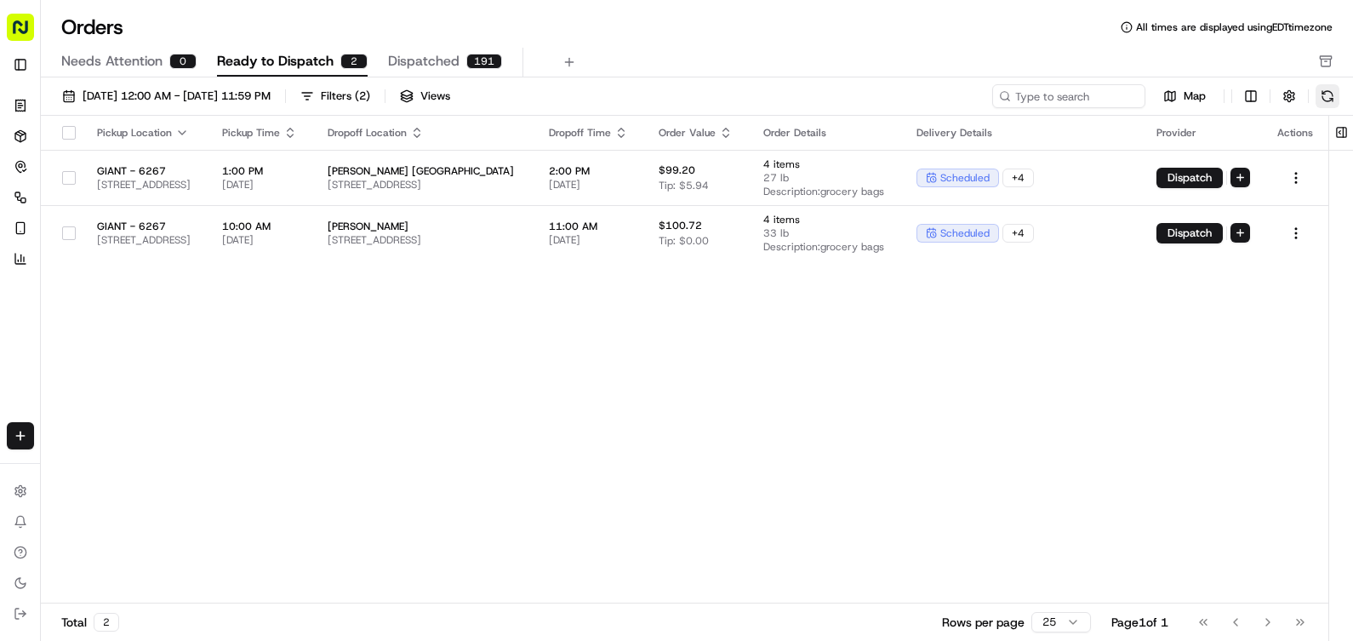
click at [1333, 98] on button at bounding box center [1328, 96] width 24 height 24
